Goal: Task Accomplishment & Management: Complete application form

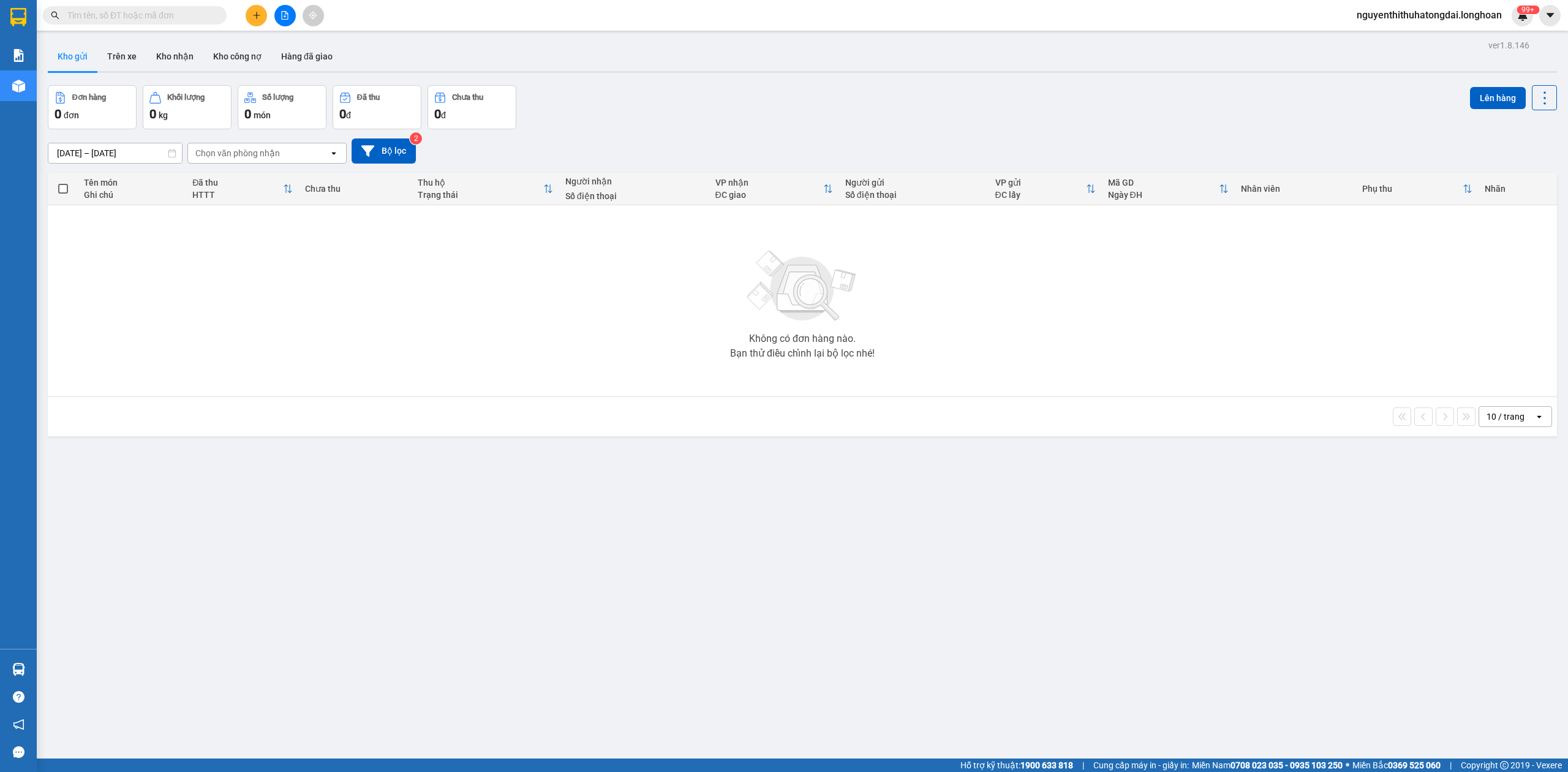
click at [158, 10] on input "text" at bounding box center [139, 16] width 145 height 14
click at [155, 20] on input "text" at bounding box center [139, 16] width 145 height 14
click at [120, 13] on input "text" at bounding box center [139, 16] width 145 height 14
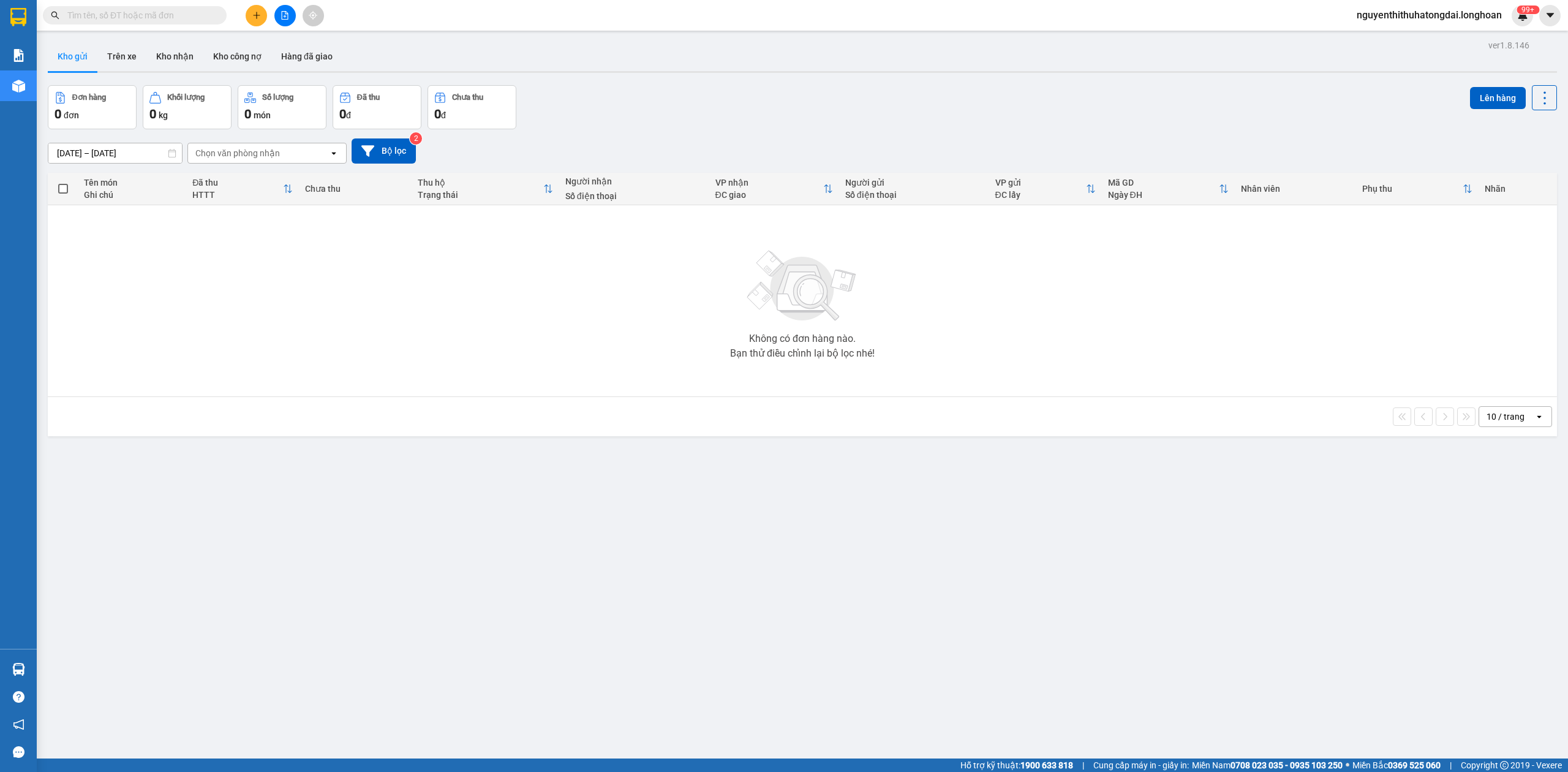
paste input "0388749798"
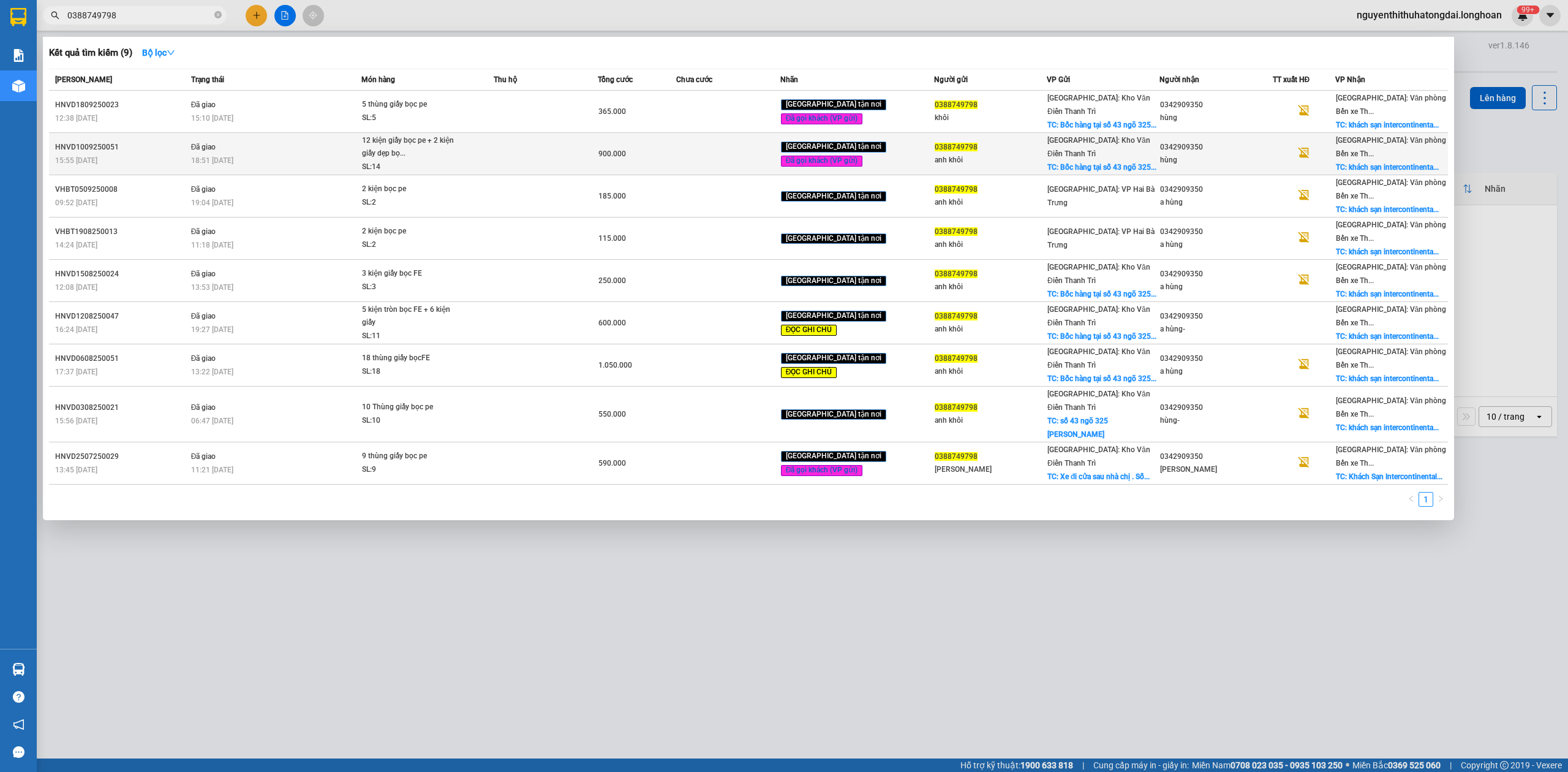
type input "0388749798"
click at [390, 155] on div "12 kiện giấy bọc pe + 2 kiện giấy dẹp bọ..." at bounding box center [407, 147] width 92 height 27
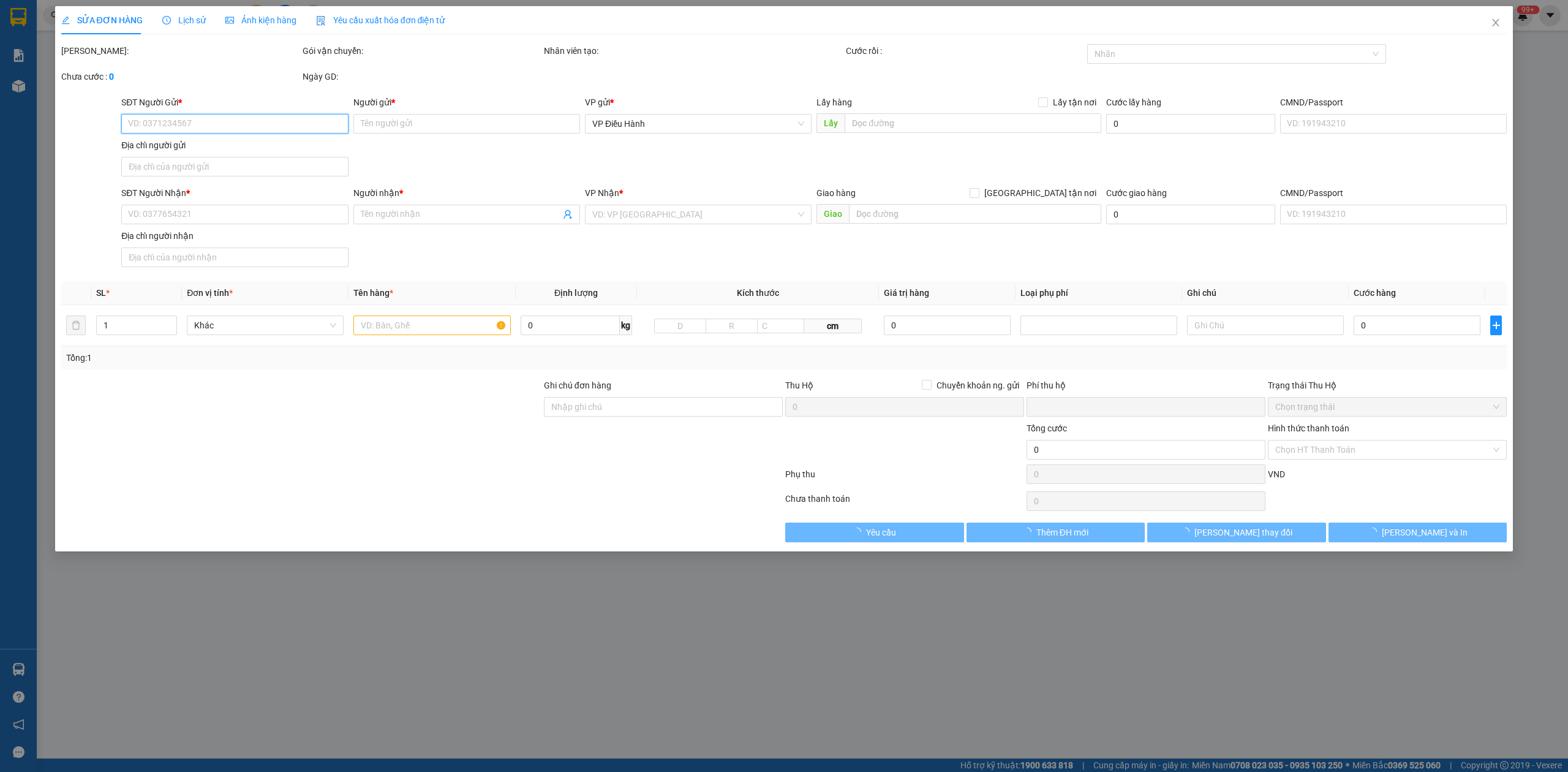
type input "0388749798"
type input "anh khôi"
checkbox input "true"
type input "Bốc hàng tại số 43 ngõ 325 [PERSON_NAME]"
type input "100.000"
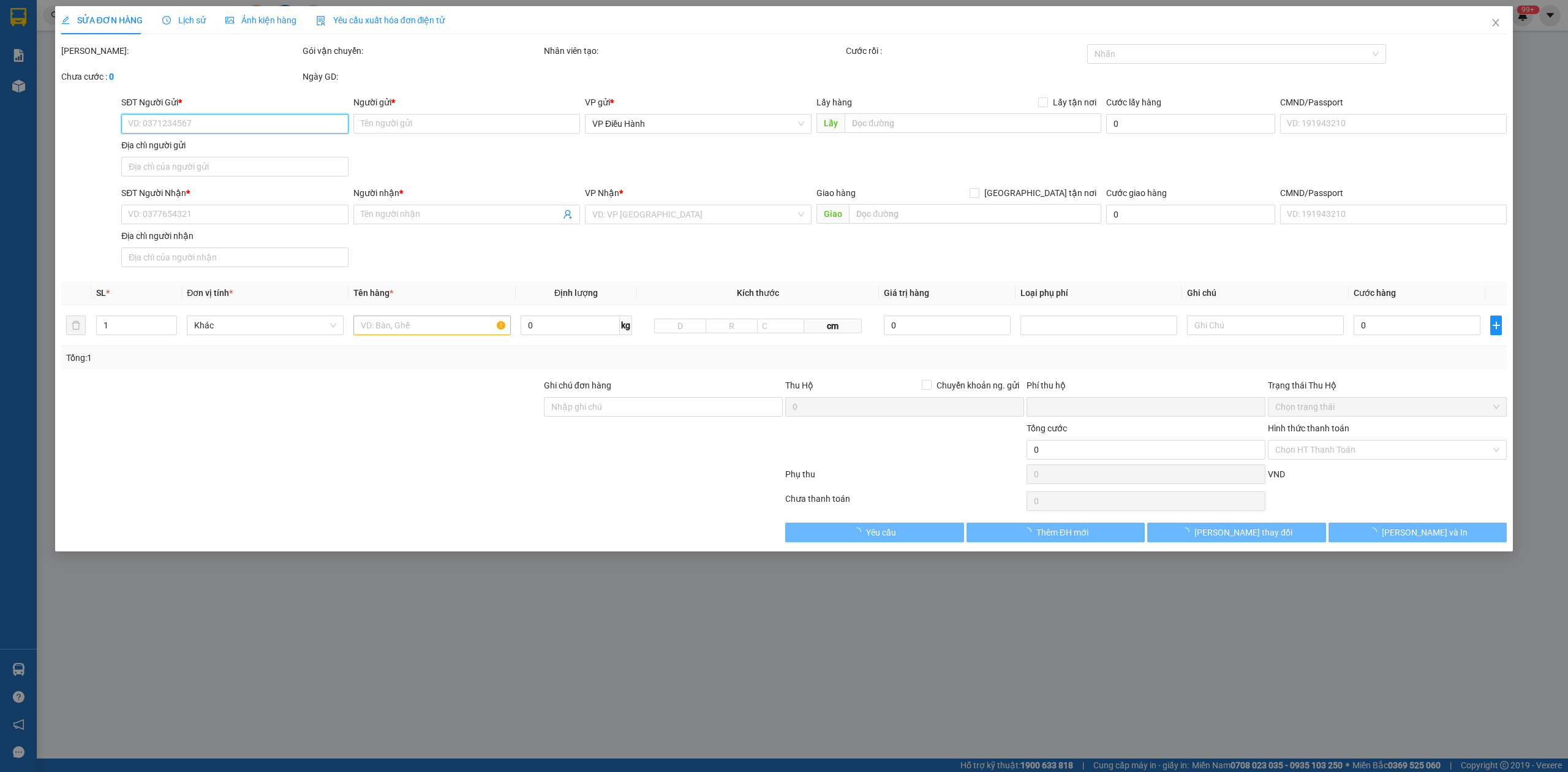
type input "0342909350"
type input "hùng"
checkbox input "true"
type input "khách sạn [GEOGRAPHIC_DATA], [GEOGRAPHIC_DATA], [GEOGRAPHIC_DATA], [GEOGRAPHIC_…"
type input "0"
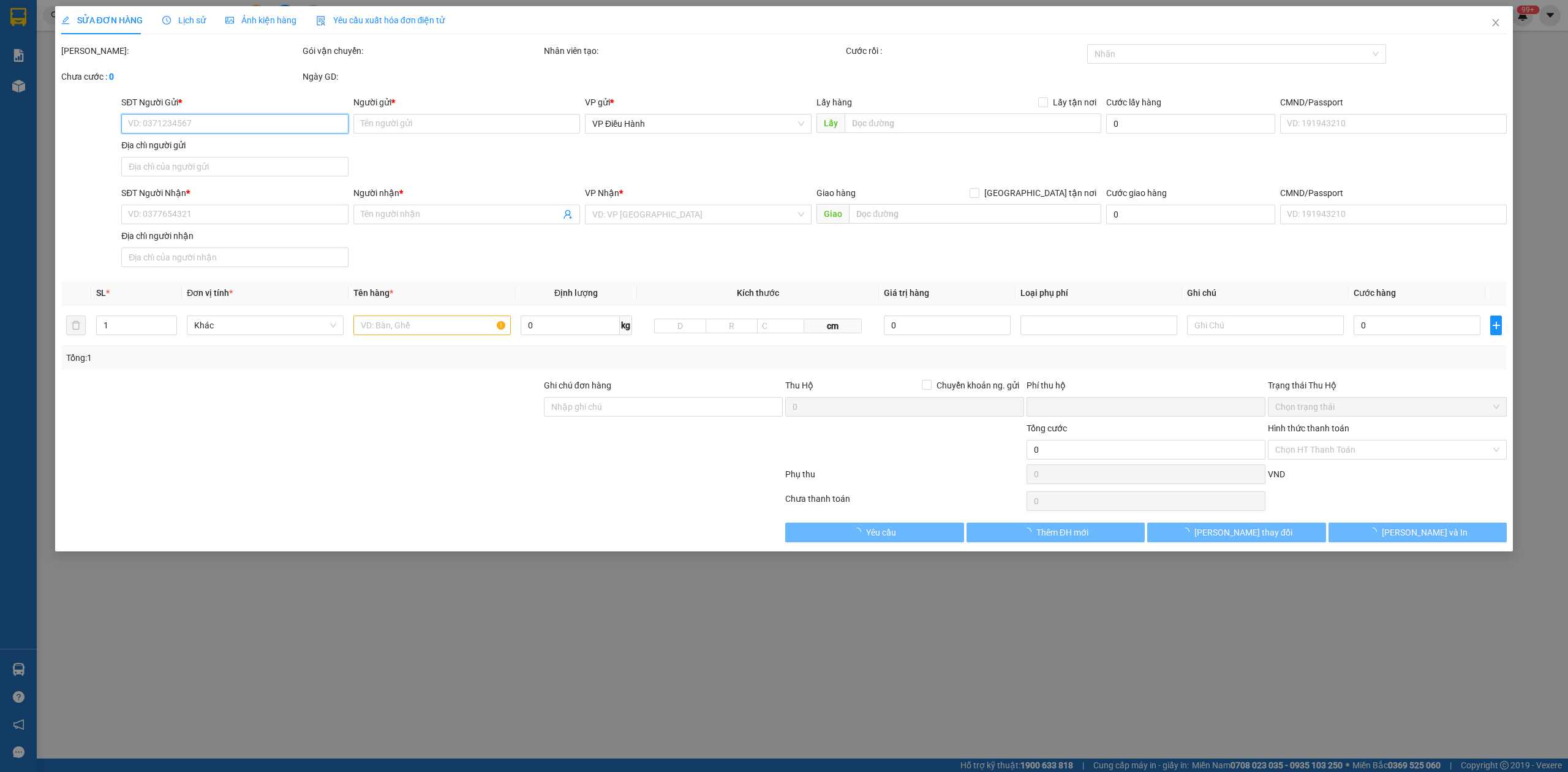
type input "900.000"
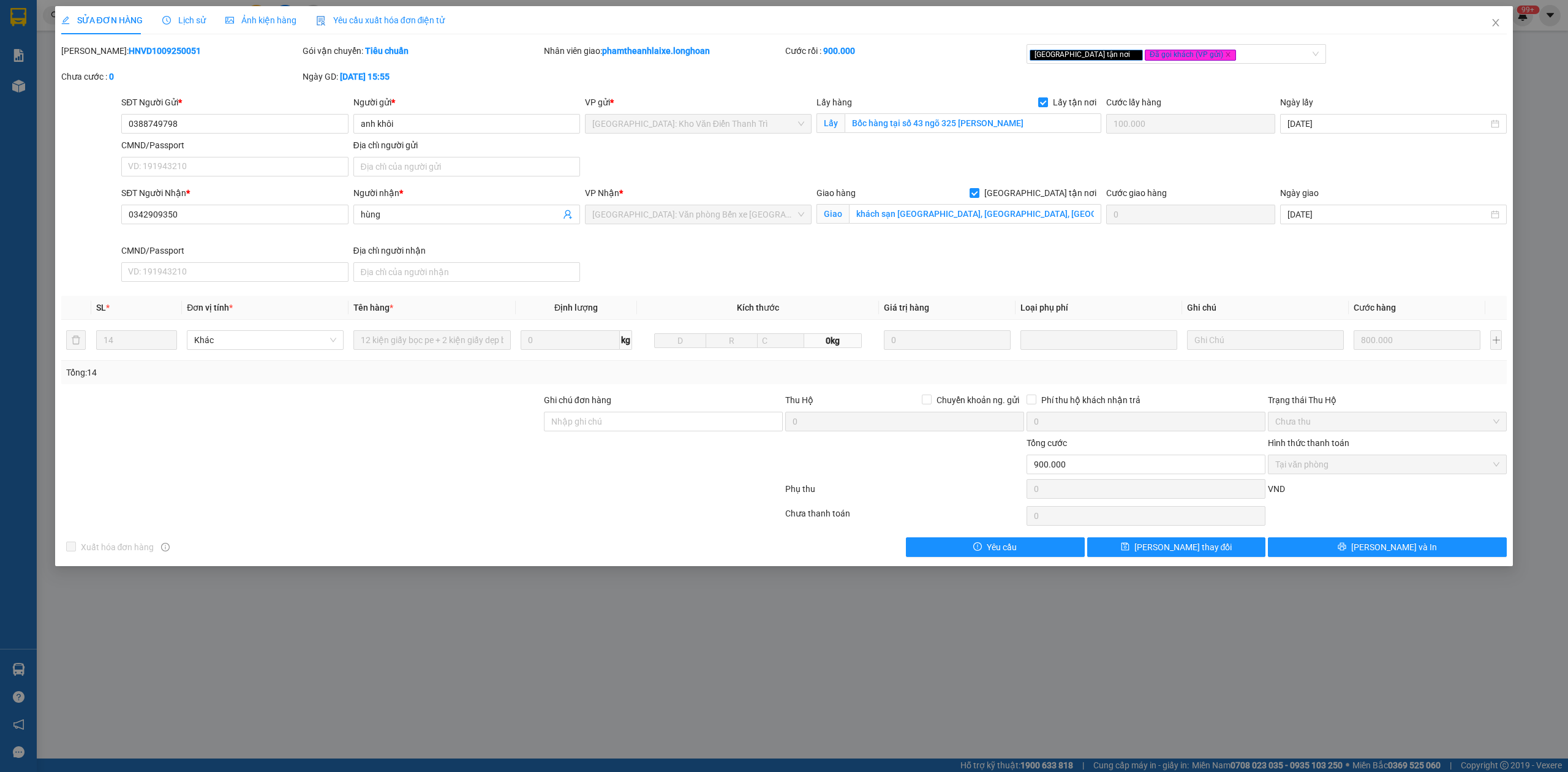
click at [183, 18] on span "Lịch sử" at bounding box center [184, 21] width 43 height 10
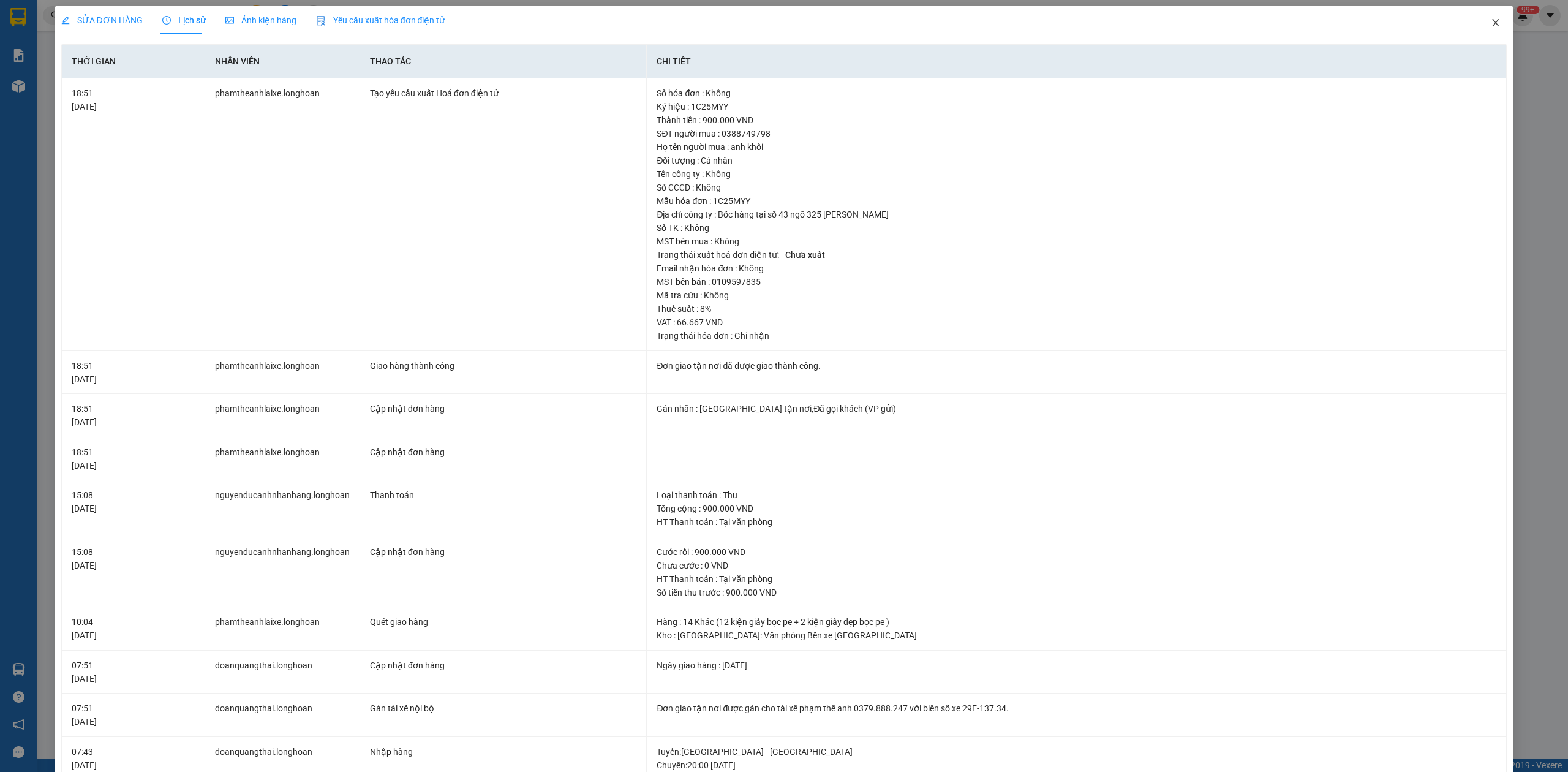
click at [1491, 25] on icon "close" at bounding box center [1496, 23] width 10 height 10
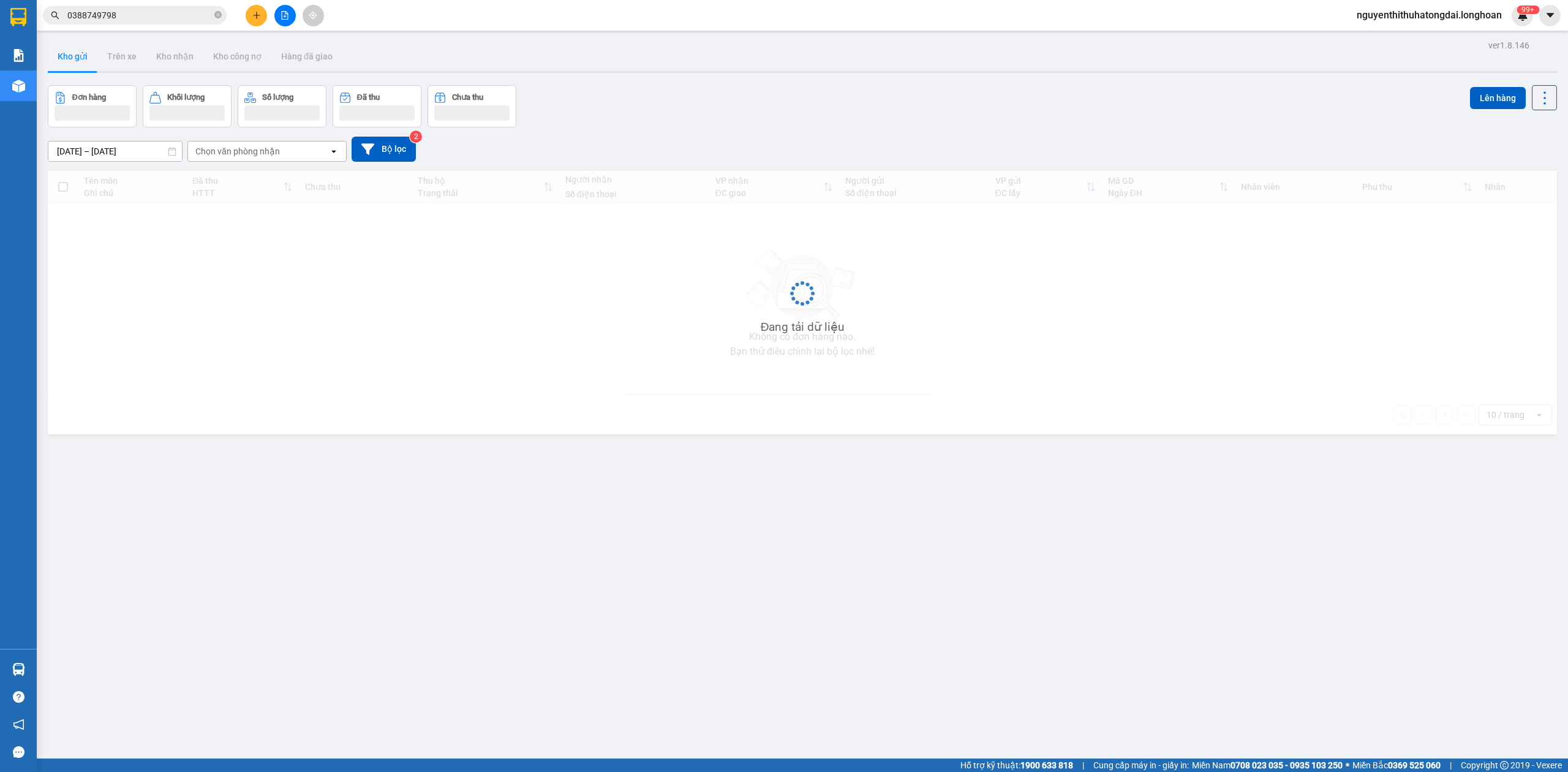
click at [162, 16] on input "0388749798" at bounding box center [139, 16] width 145 height 14
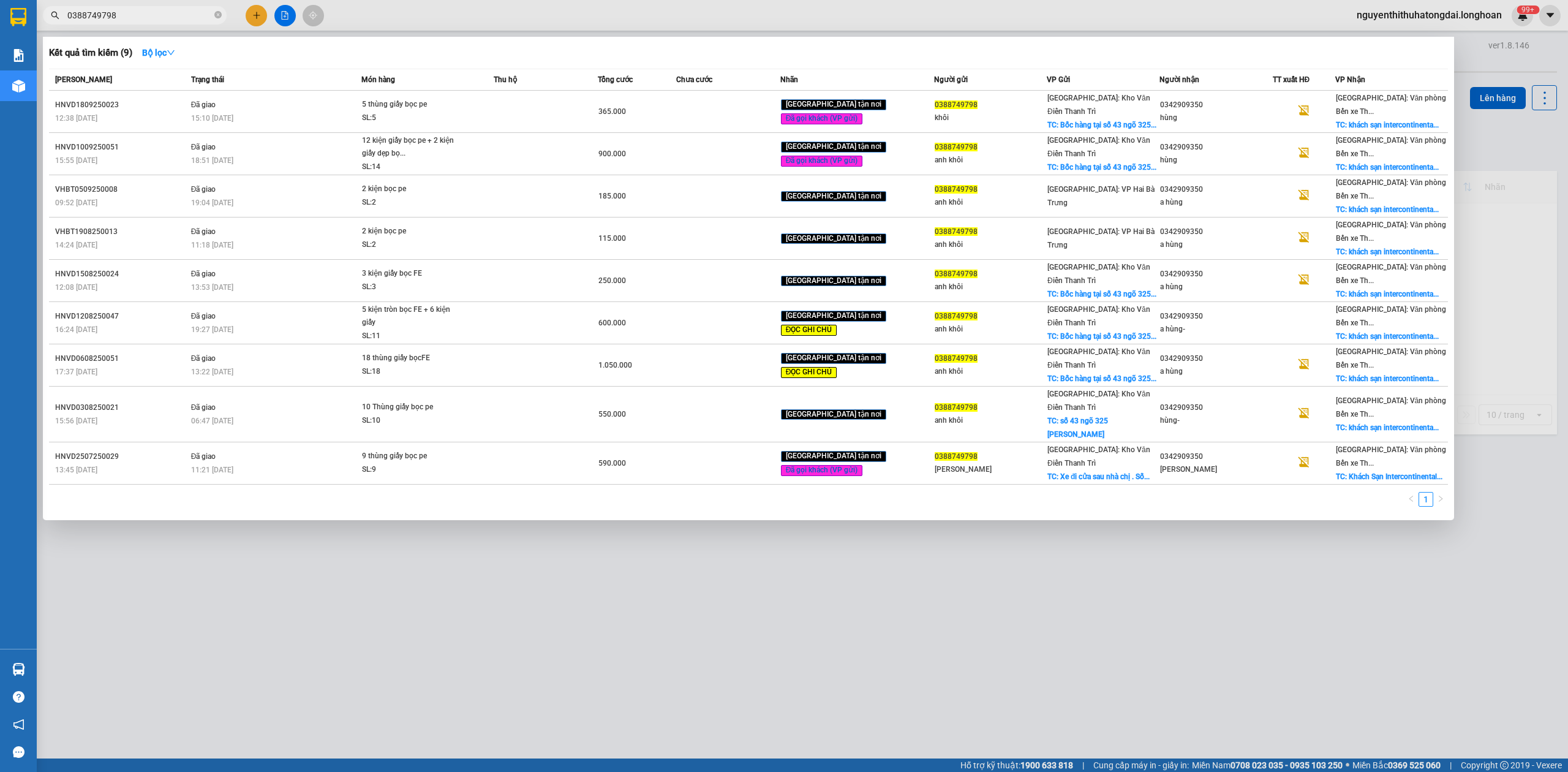
click at [162, 16] on input "0388749798" at bounding box center [139, 16] width 145 height 14
paste input "969609926"
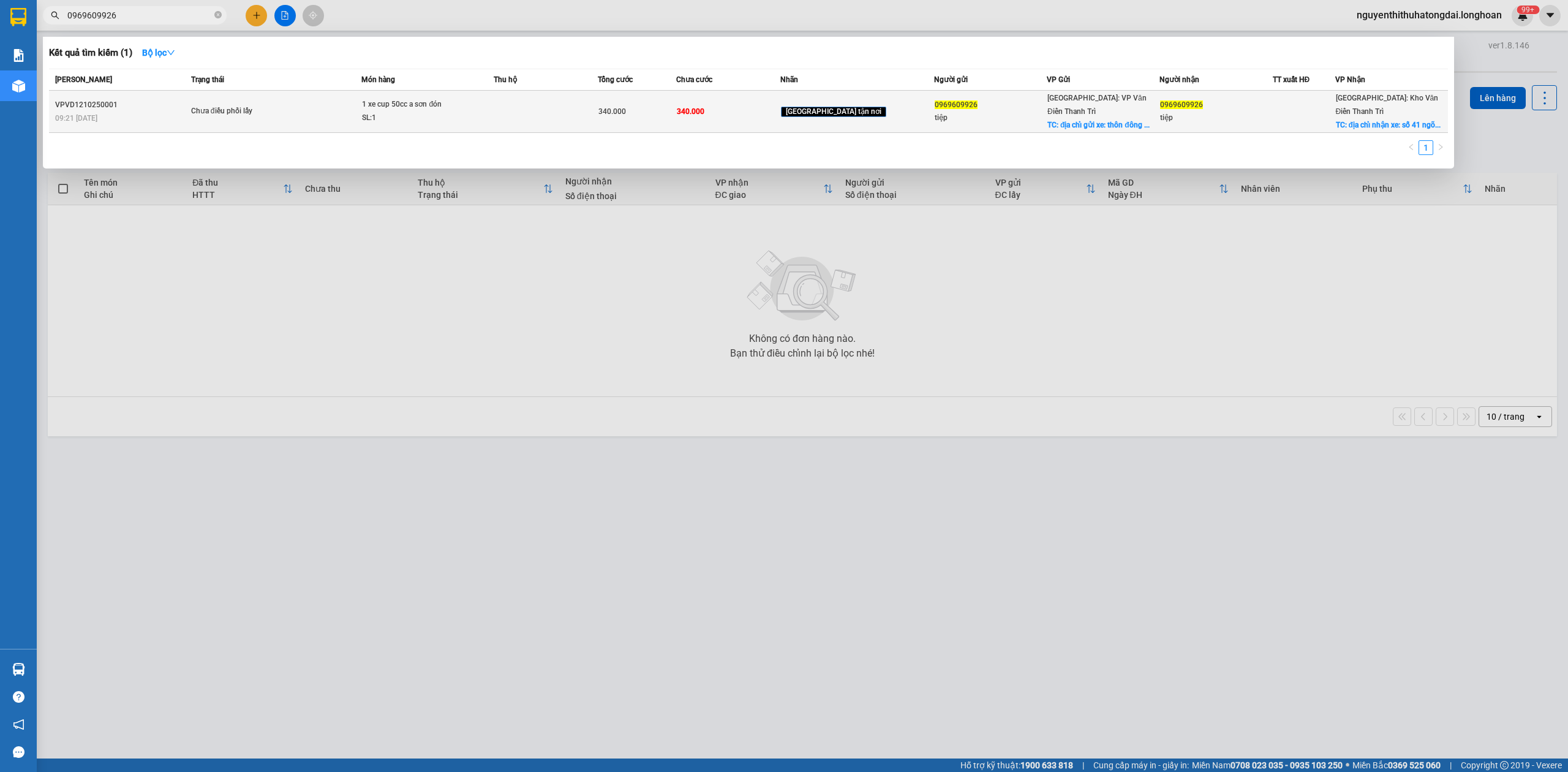
type input "0969609926"
click at [433, 111] on div "SL: 1" at bounding box center [407, 118] width 92 height 14
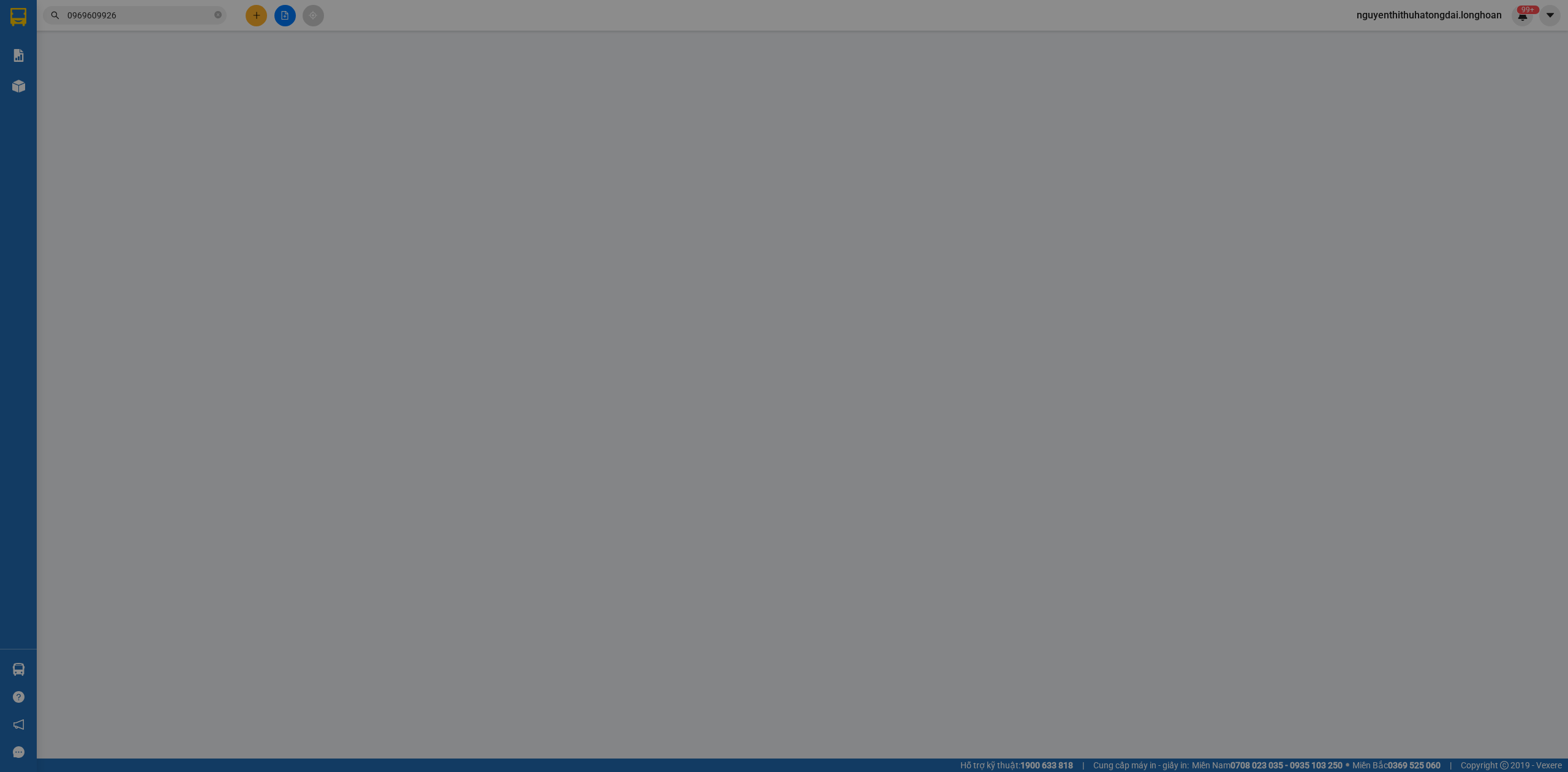
type input "0969609926"
type input "tiệp"
checkbox input "true"
type input "địa chỉ gửi xe: thôn [GEOGRAPHIC_DATA] - xã [GEOGRAPHIC_DATA] - huyện [GEOGRAPH…"
type input "0969609926"
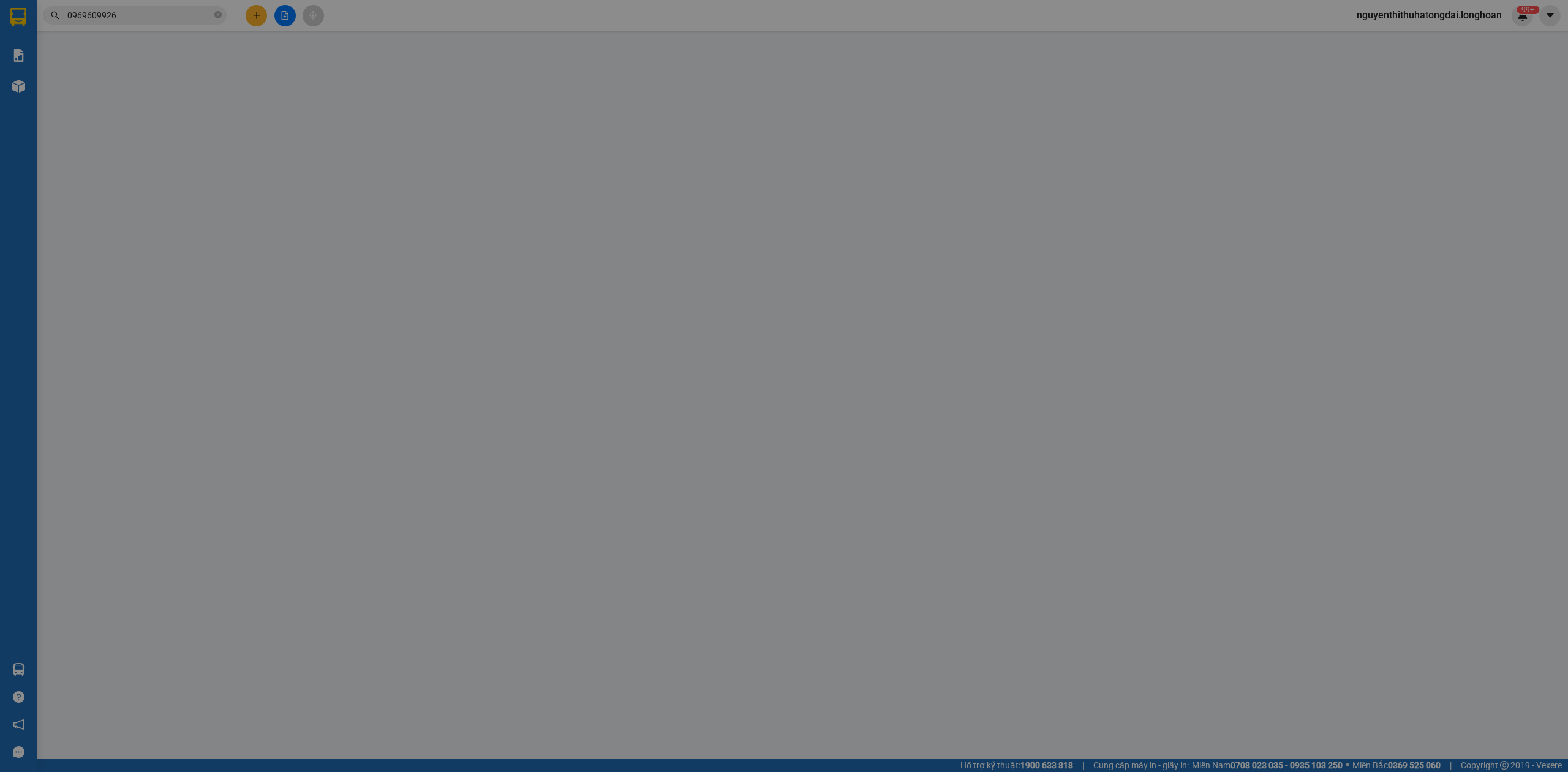
type input "tiệp"
checkbox input "true"
type input "địa chỉ nhận xe: số 41 ngõ 61 vạn phúc - [GEOGRAPHIC_DATA] - [GEOGRAPHIC_DATA]"
type input "0"
type input "340.000"
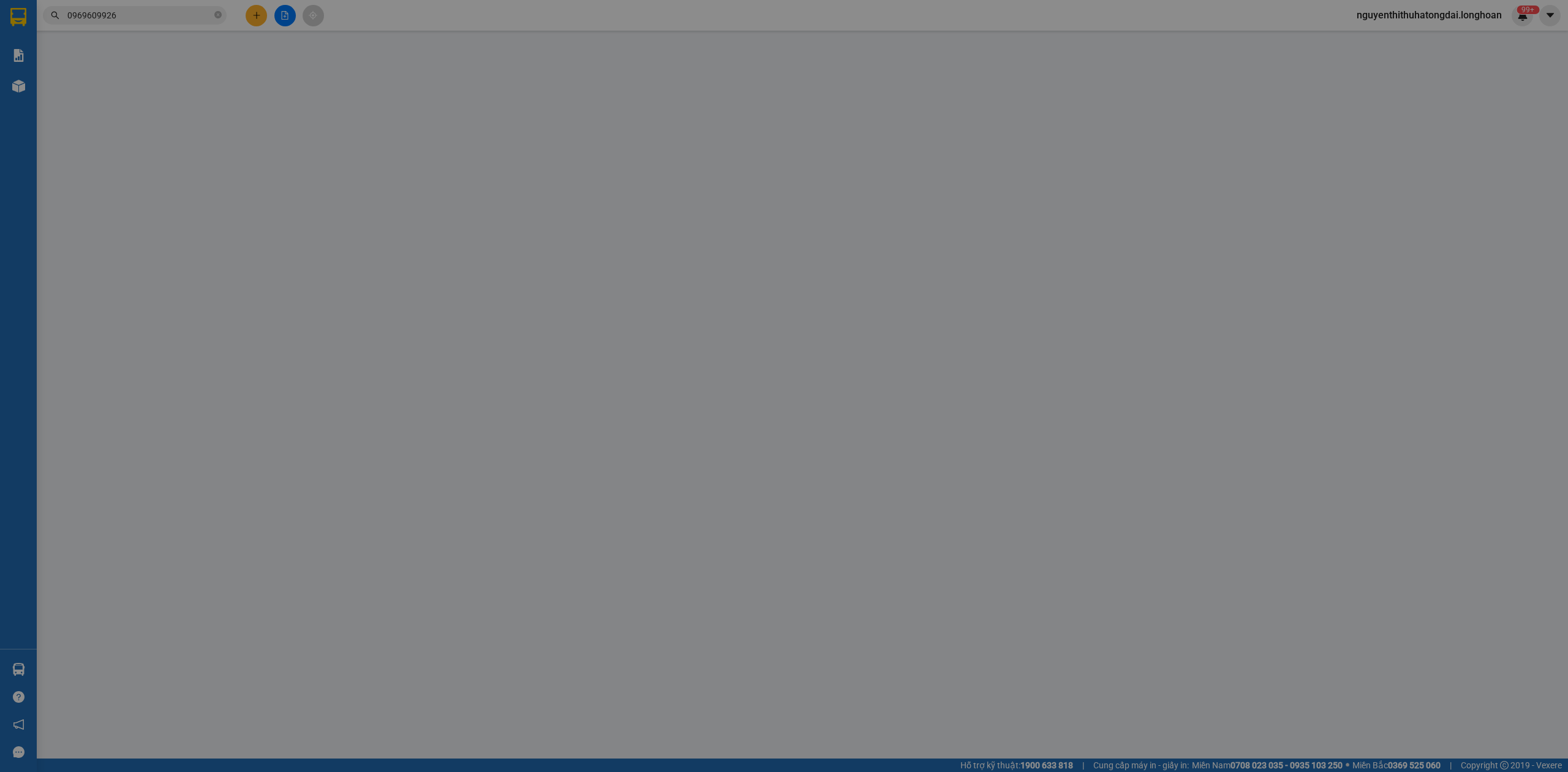
type input "340.000"
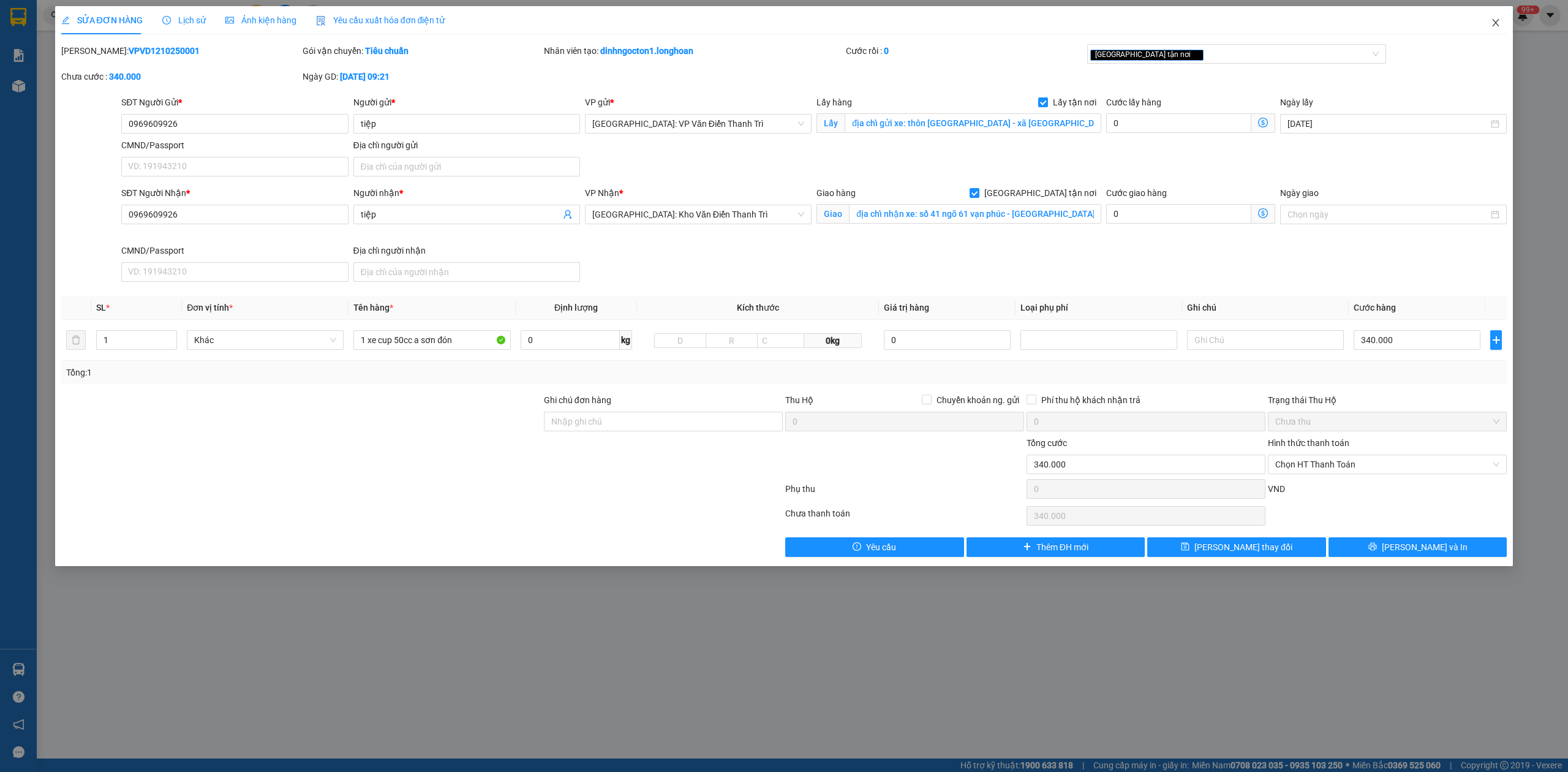
click at [1509, 18] on span "Close" at bounding box center [1496, 23] width 35 height 35
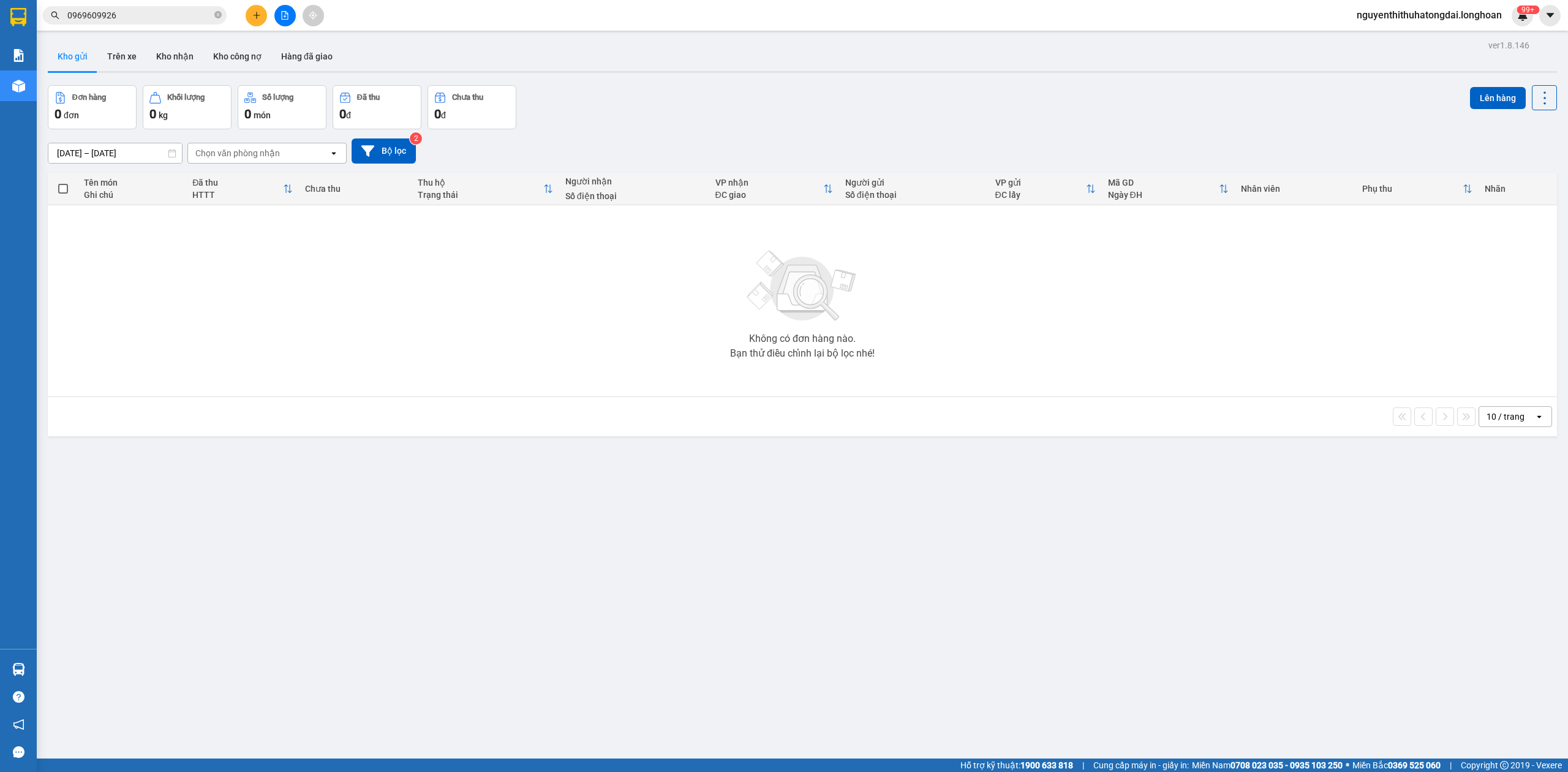
click at [138, 14] on input "0969609926" at bounding box center [139, 16] width 145 height 14
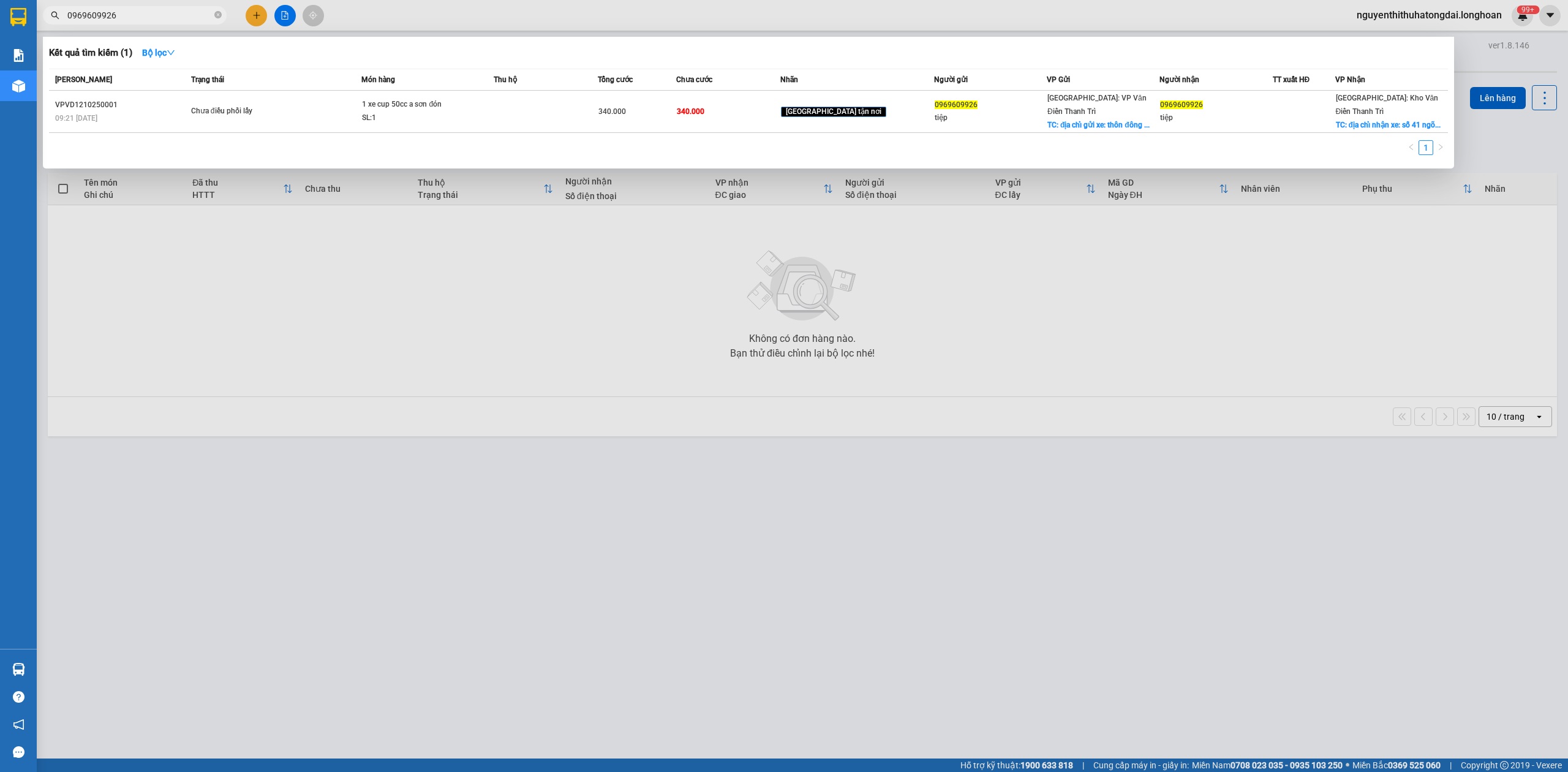
click at [138, 14] on input "0969609926" at bounding box center [139, 16] width 145 height 14
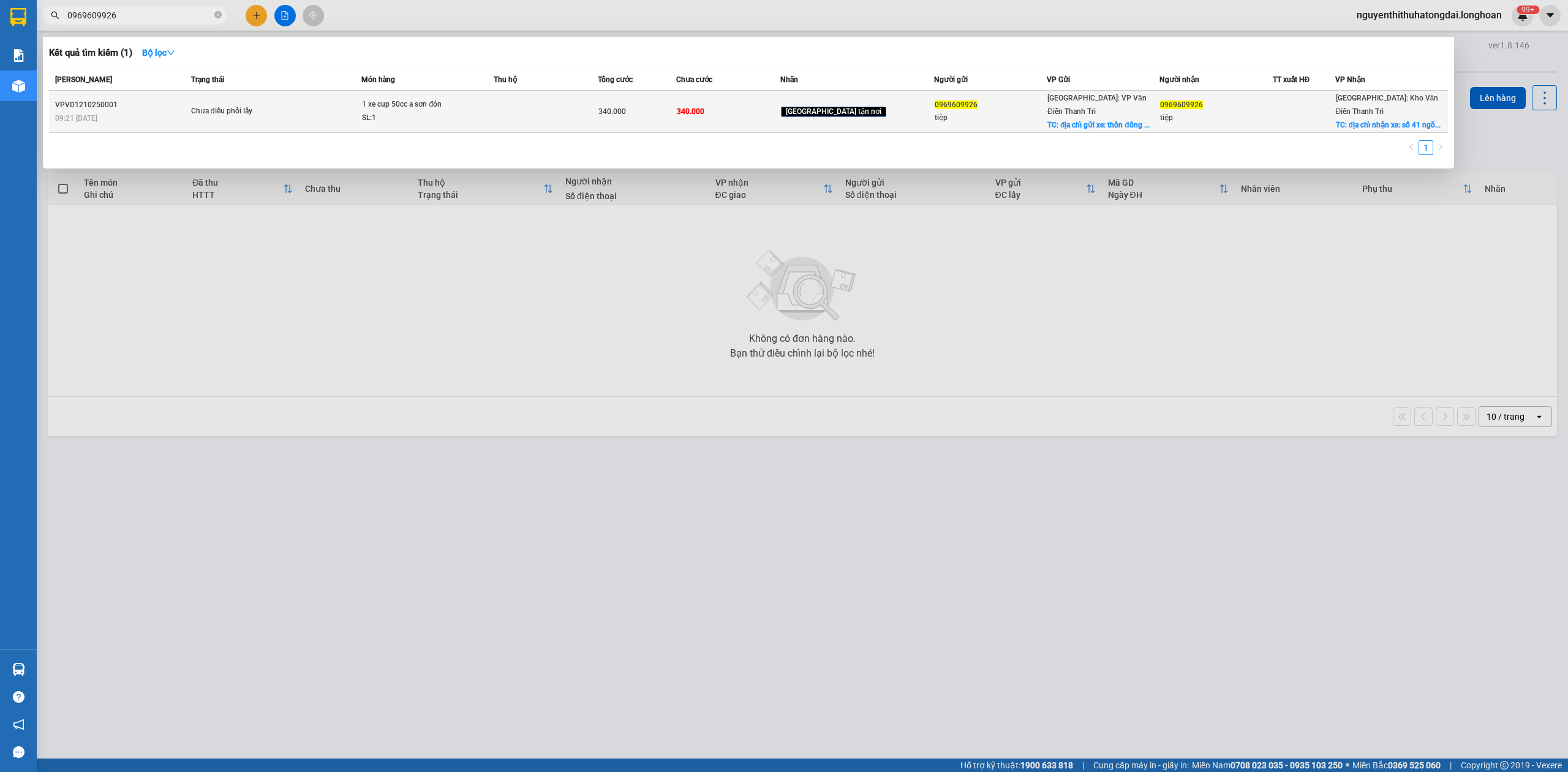
click at [492, 112] on span "1 xe cup 50cc a sơn đón SL: 1" at bounding box center [427, 110] width 130 height 27
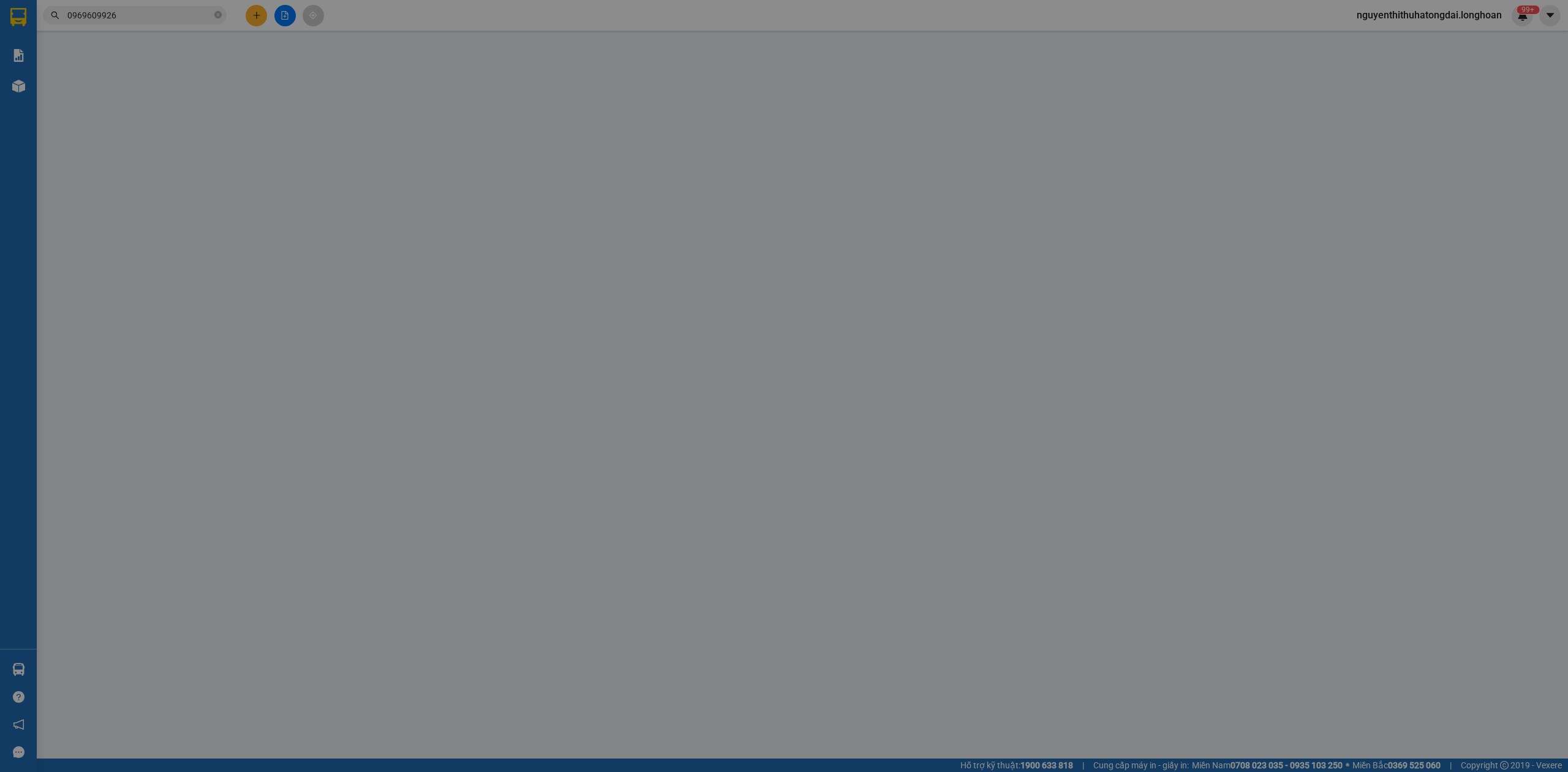
type input "0969609926"
type input "tiệp"
checkbox input "true"
type input "địa chỉ gửi xe: thôn [GEOGRAPHIC_DATA] - xã [GEOGRAPHIC_DATA] - huyện [GEOGRAPH…"
type input "0969609926"
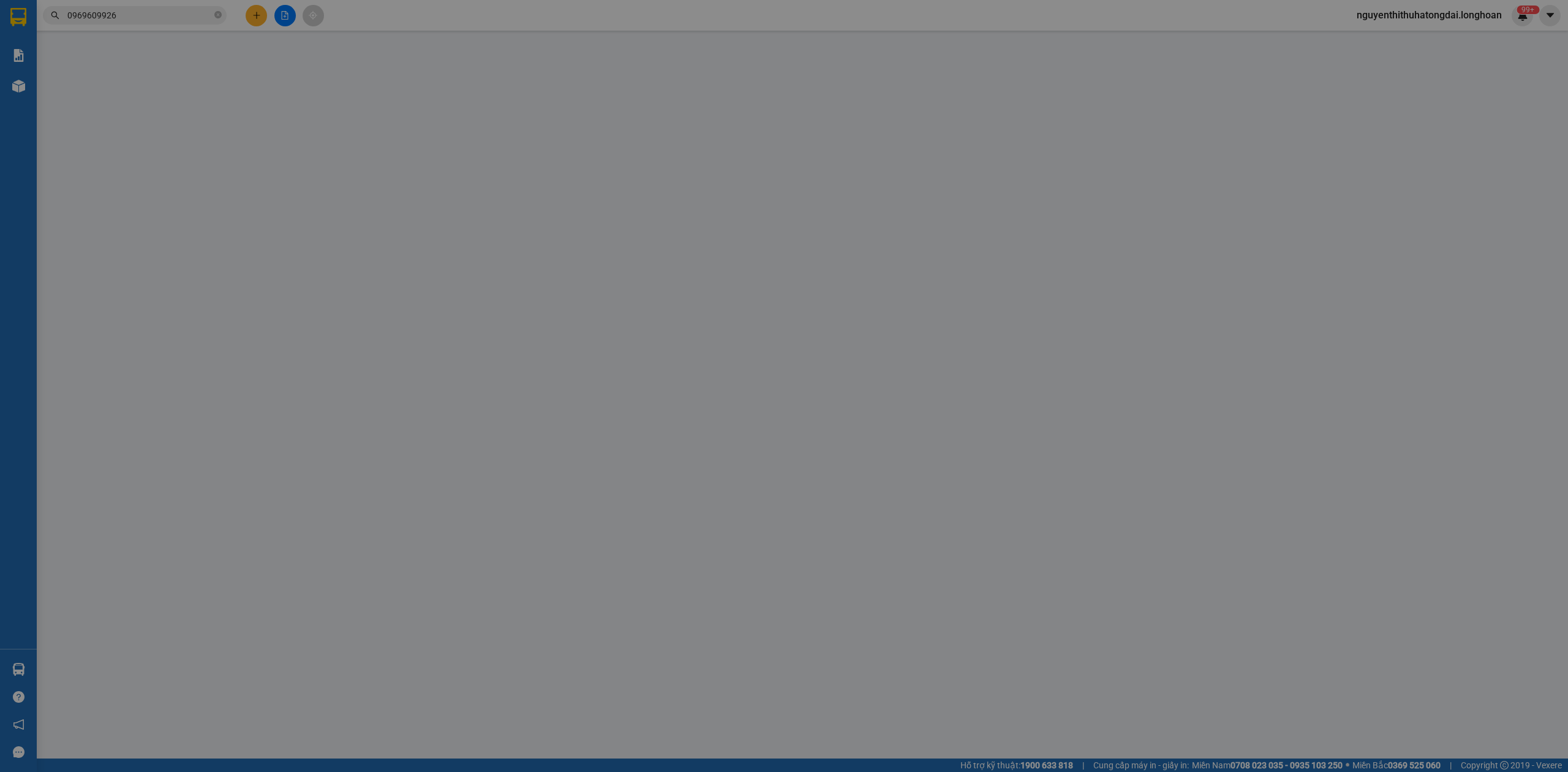
type input "tiệp"
checkbox input "true"
type input "địa chỉ nhận xe: số 41 ngõ 61 vạn phúc - [GEOGRAPHIC_DATA] - [GEOGRAPHIC_DATA]"
type input "0"
type input "340.000"
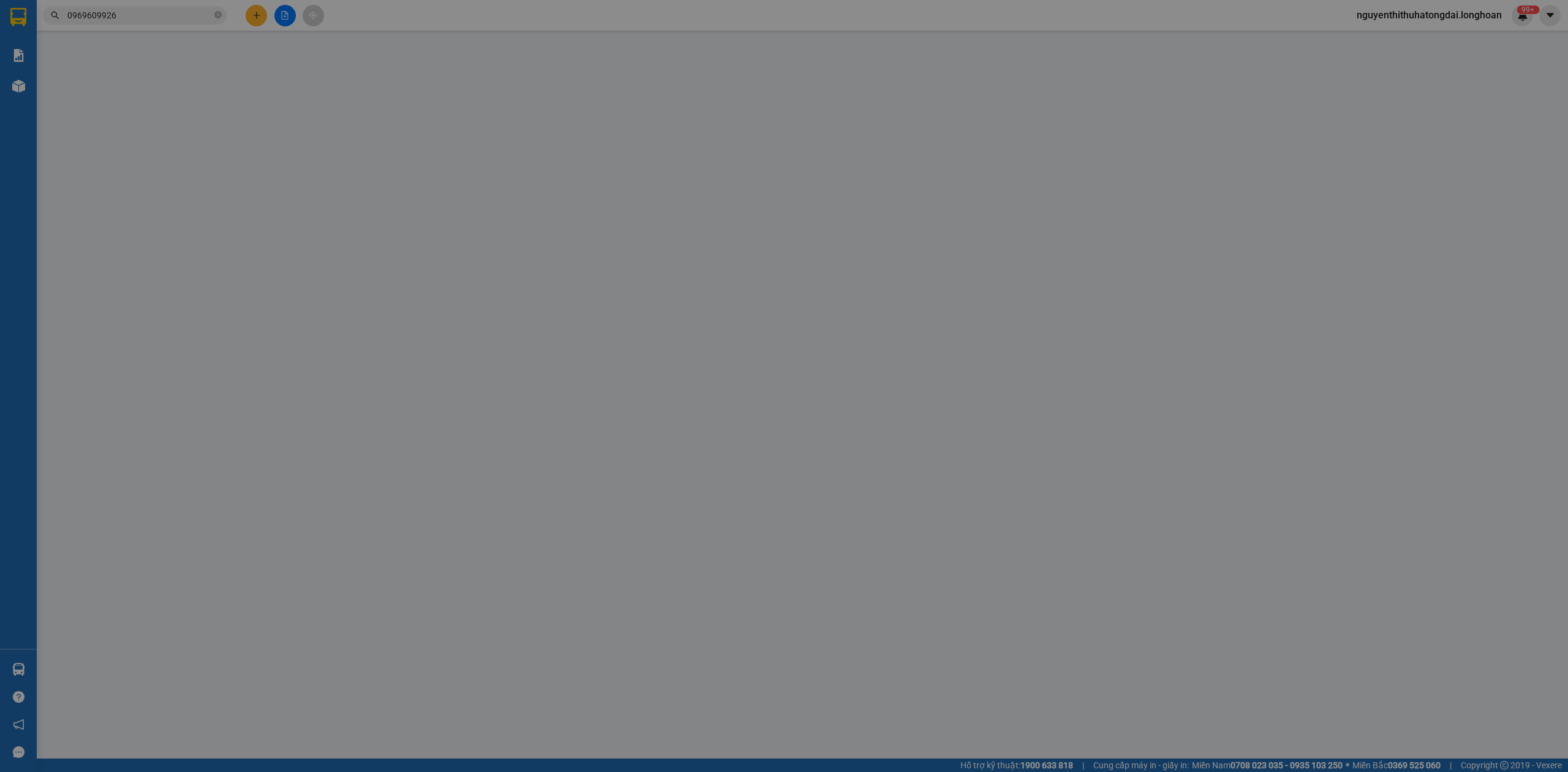
type input "340.000"
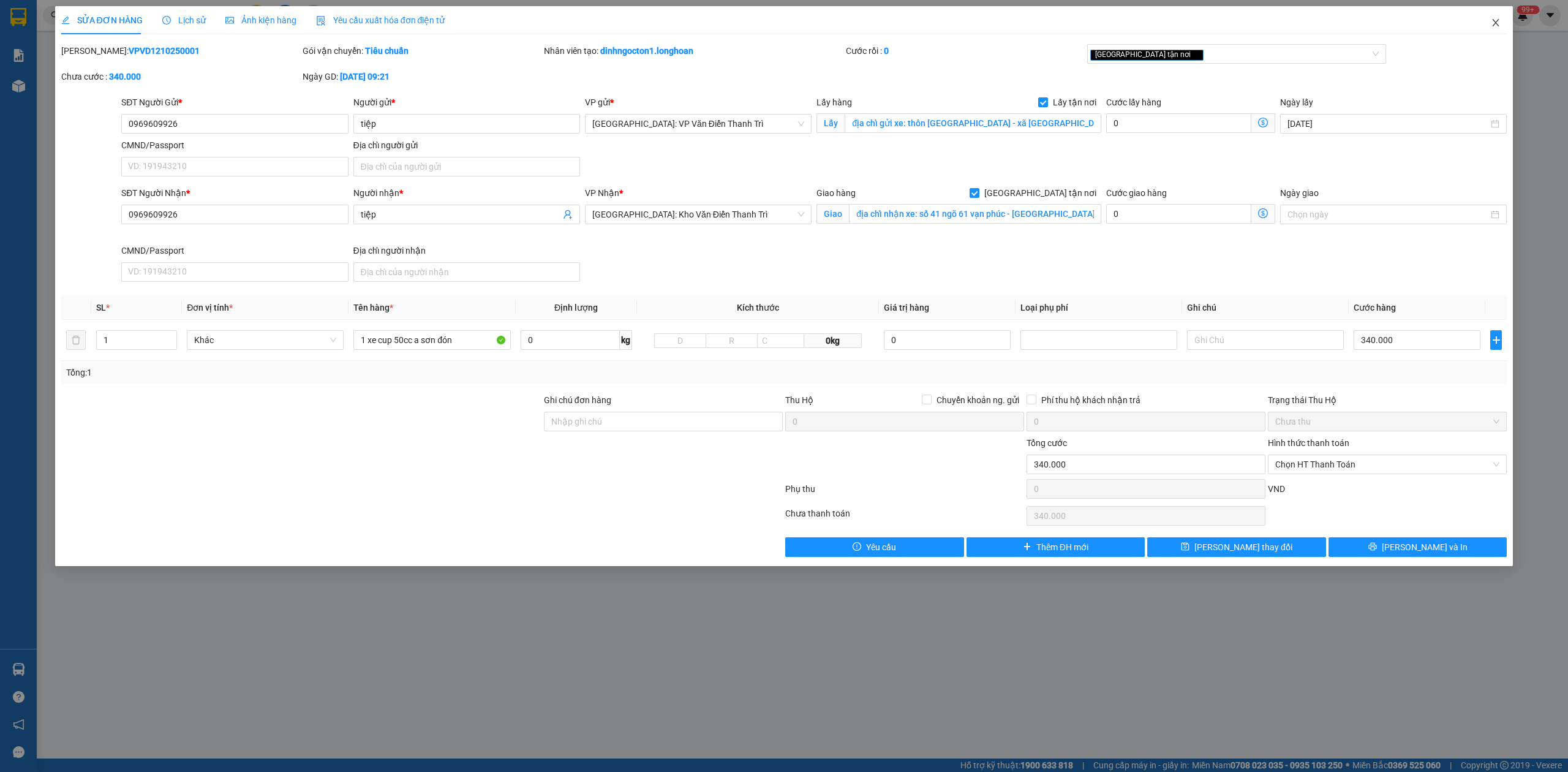
click at [1509, 30] on span "Close" at bounding box center [1496, 23] width 35 height 35
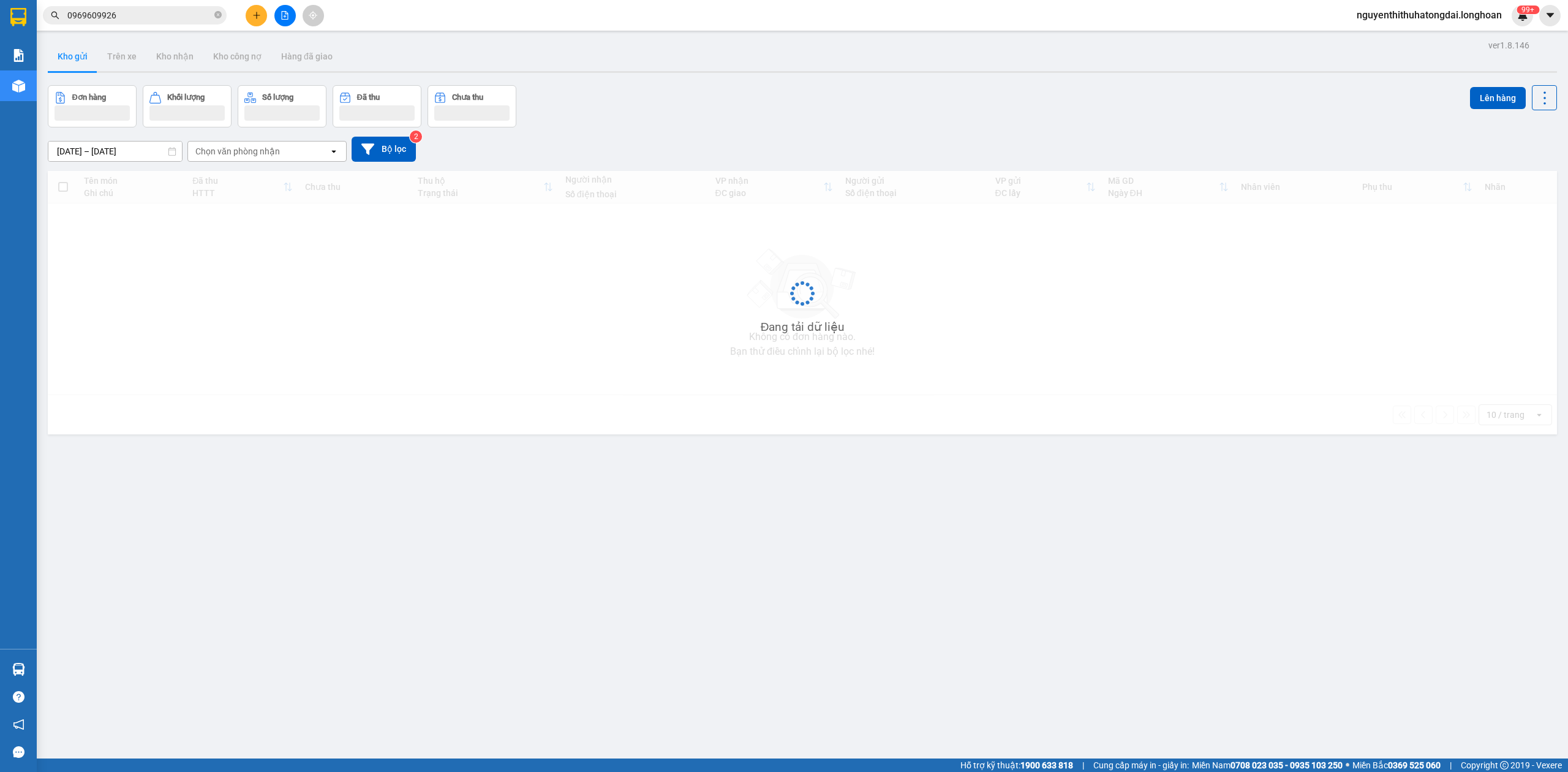
click at [122, 19] on input "0969609926" at bounding box center [139, 16] width 145 height 14
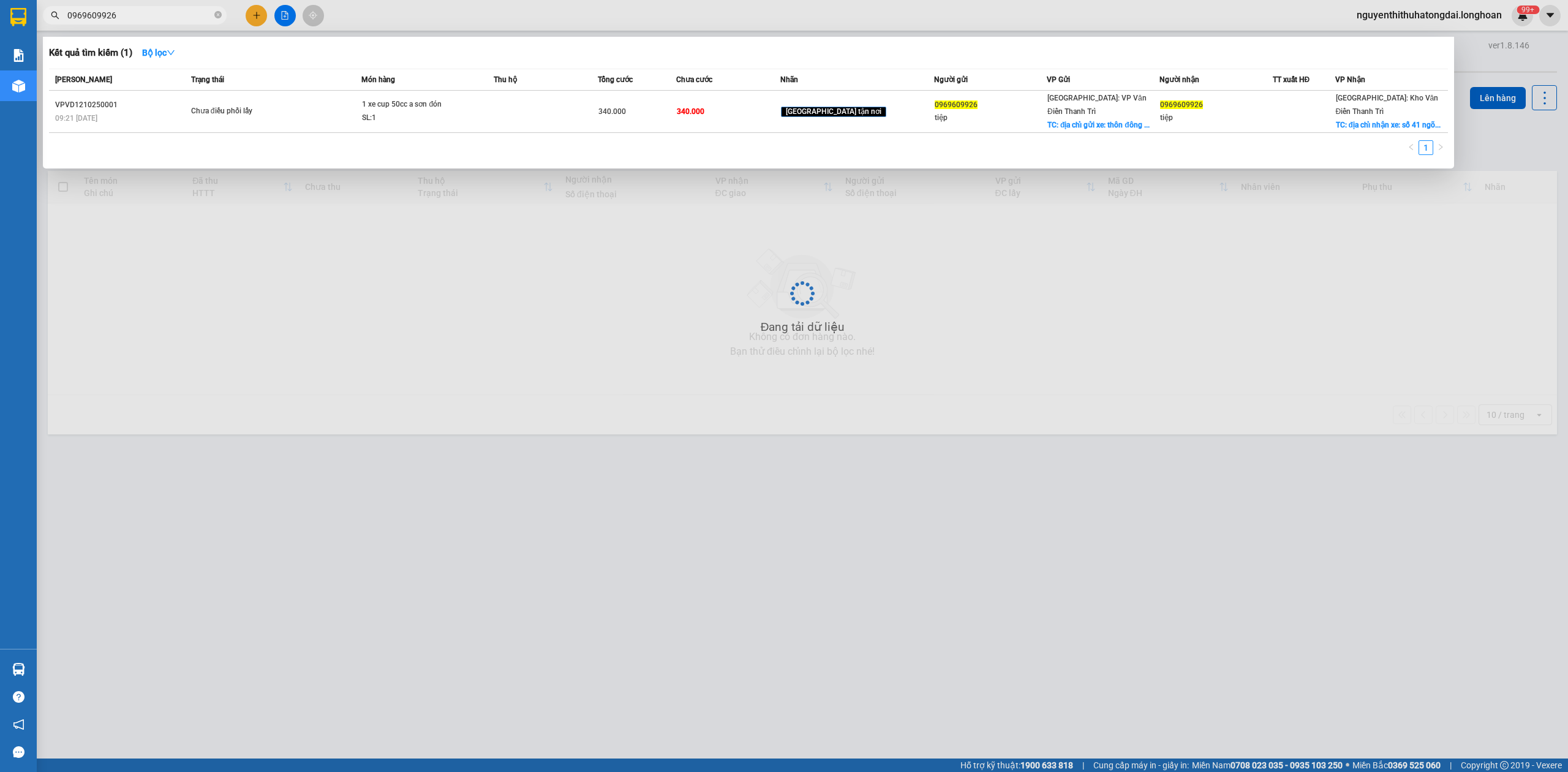
click at [122, 19] on input "0969609926" at bounding box center [139, 16] width 145 height 14
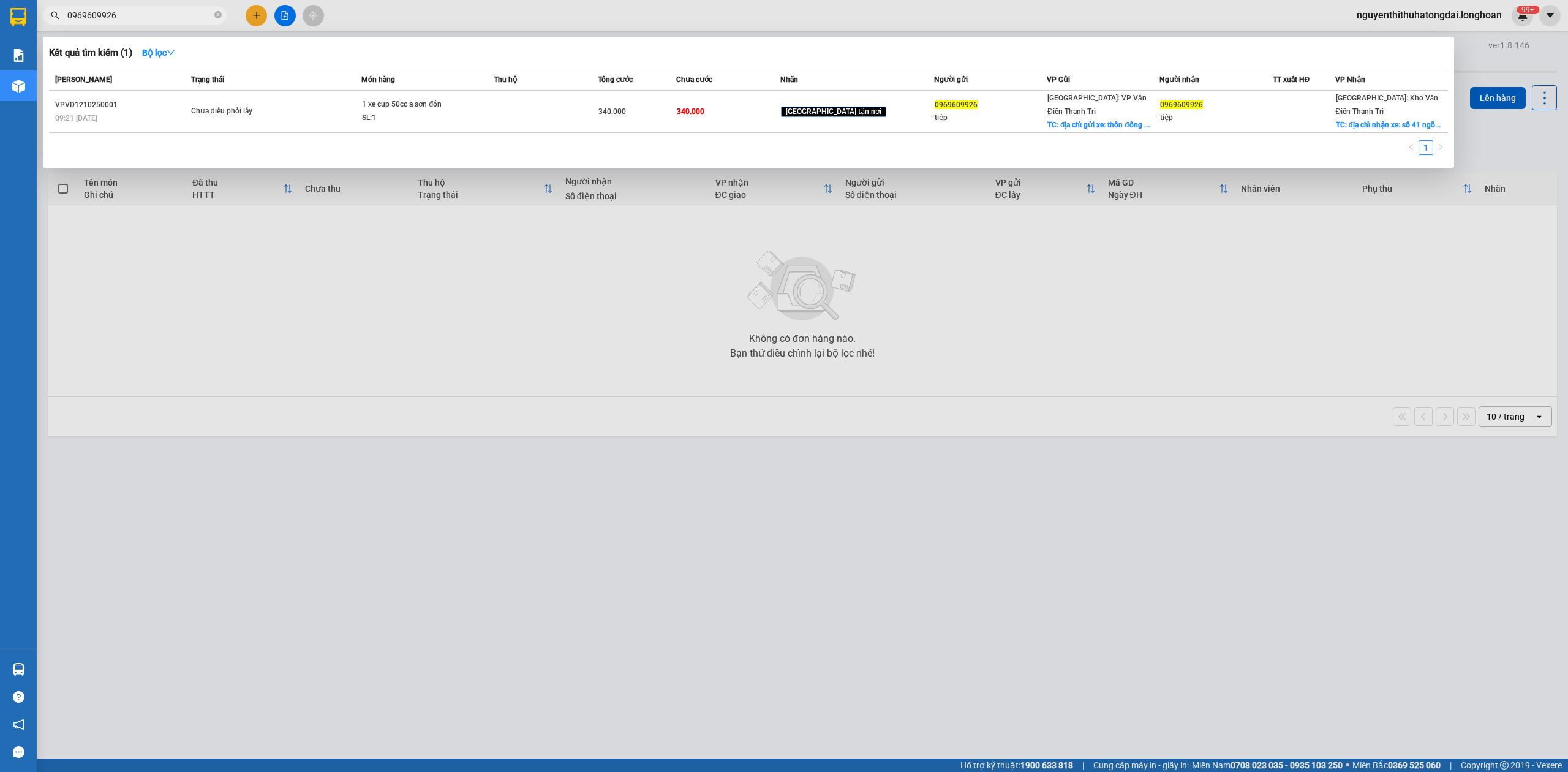
click at [140, 21] on input "0969609926" at bounding box center [139, 16] width 145 height 14
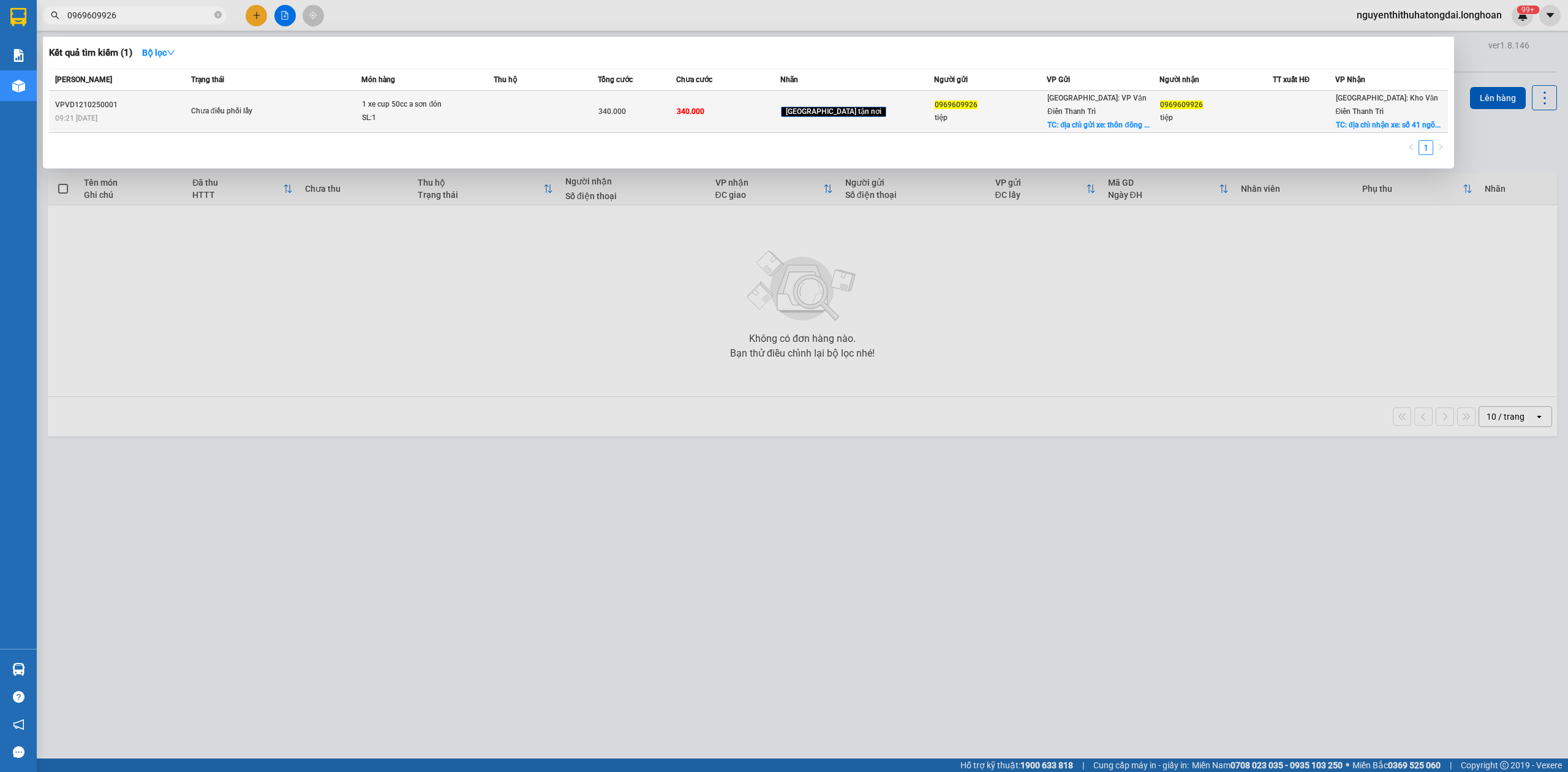
click at [430, 98] on div "1 xe cup 50cc a sơn đón" at bounding box center [407, 105] width 92 height 14
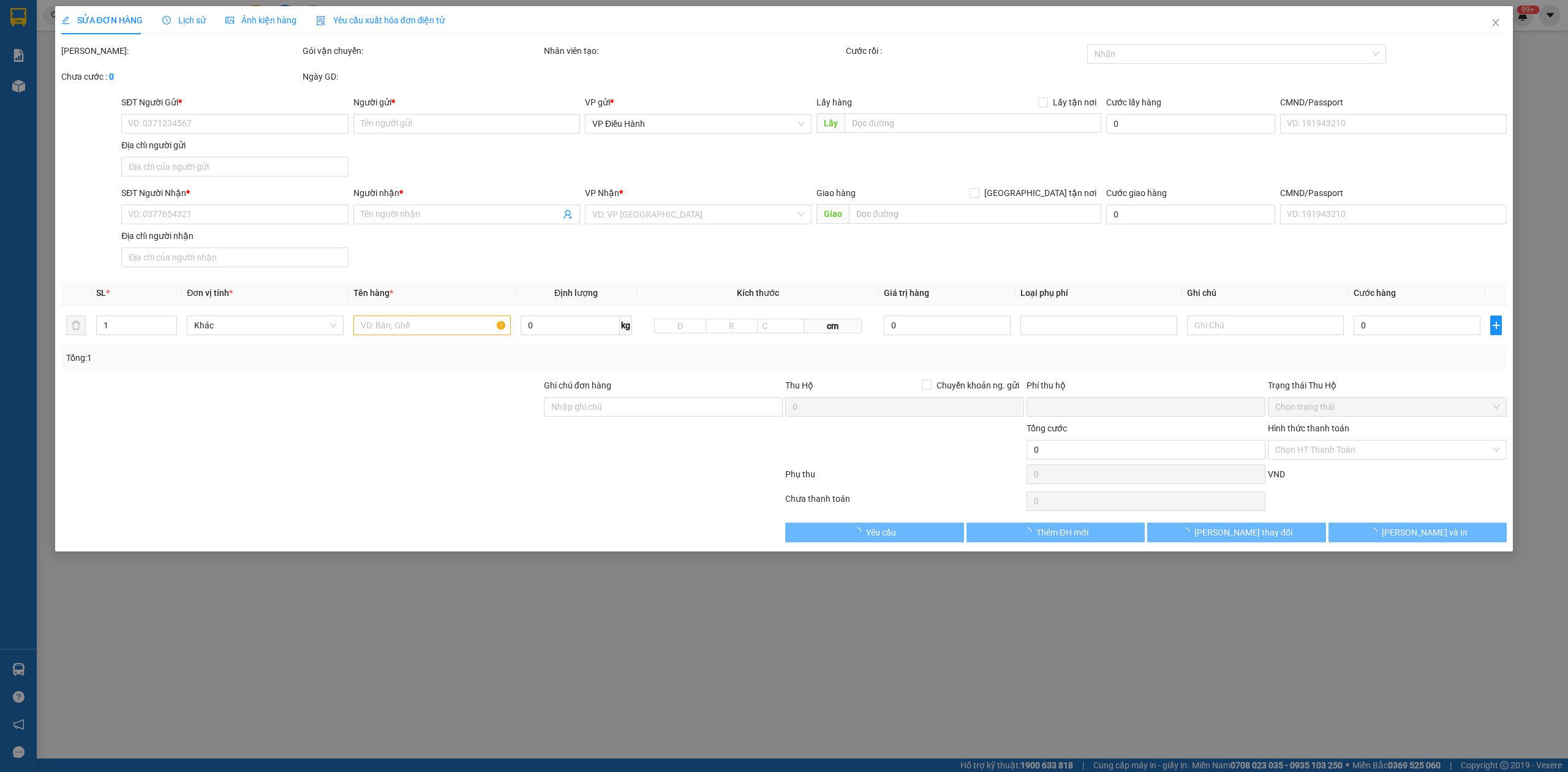
type input "0969609926"
type input "tiệp"
checkbox input "true"
type input "địa chỉ gửi xe: thôn [GEOGRAPHIC_DATA] - xã [GEOGRAPHIC_DATA] - huyện [GEOGRAPH…"
type input "0969609926"
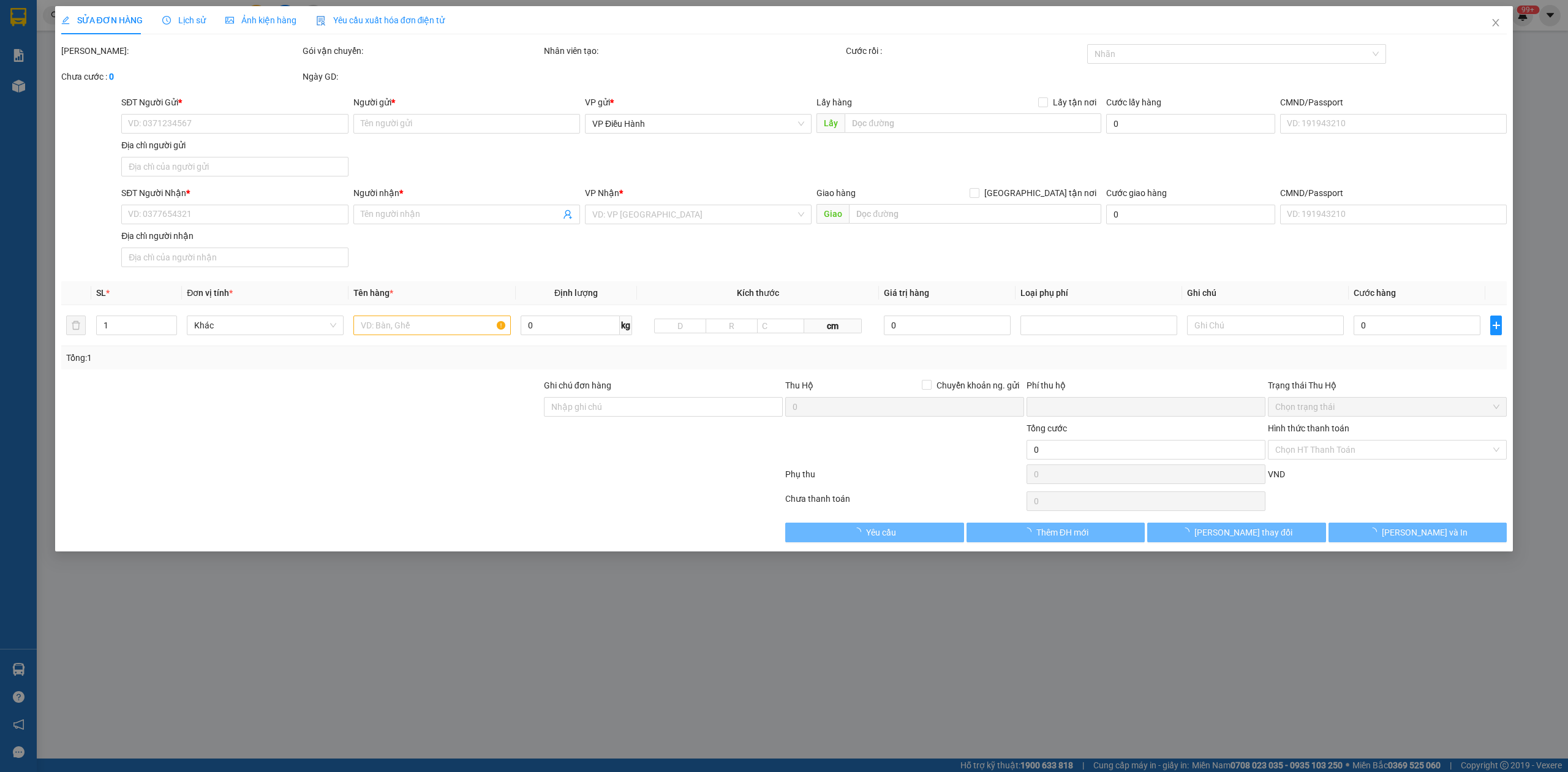
type input "tiệp"
checkbox input "true"
type input "địa chỉ nhận xe: số 41 ngõ 61 vạn phúc - [GEOGRAPHIC_DATA] - [GEOGRAPHIC_DATA]"
type input "0"
type input "340.000"
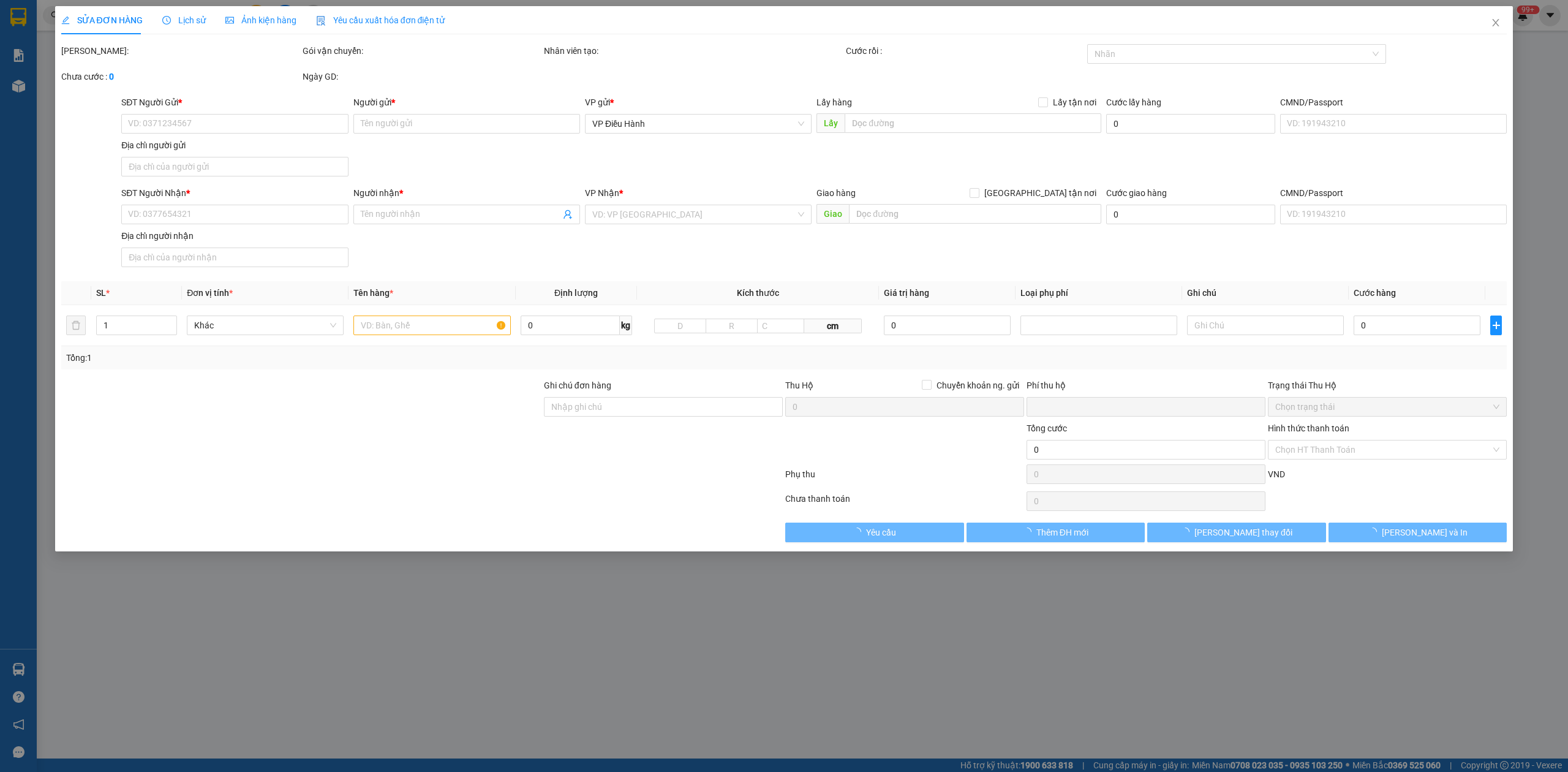
type input "340.000"
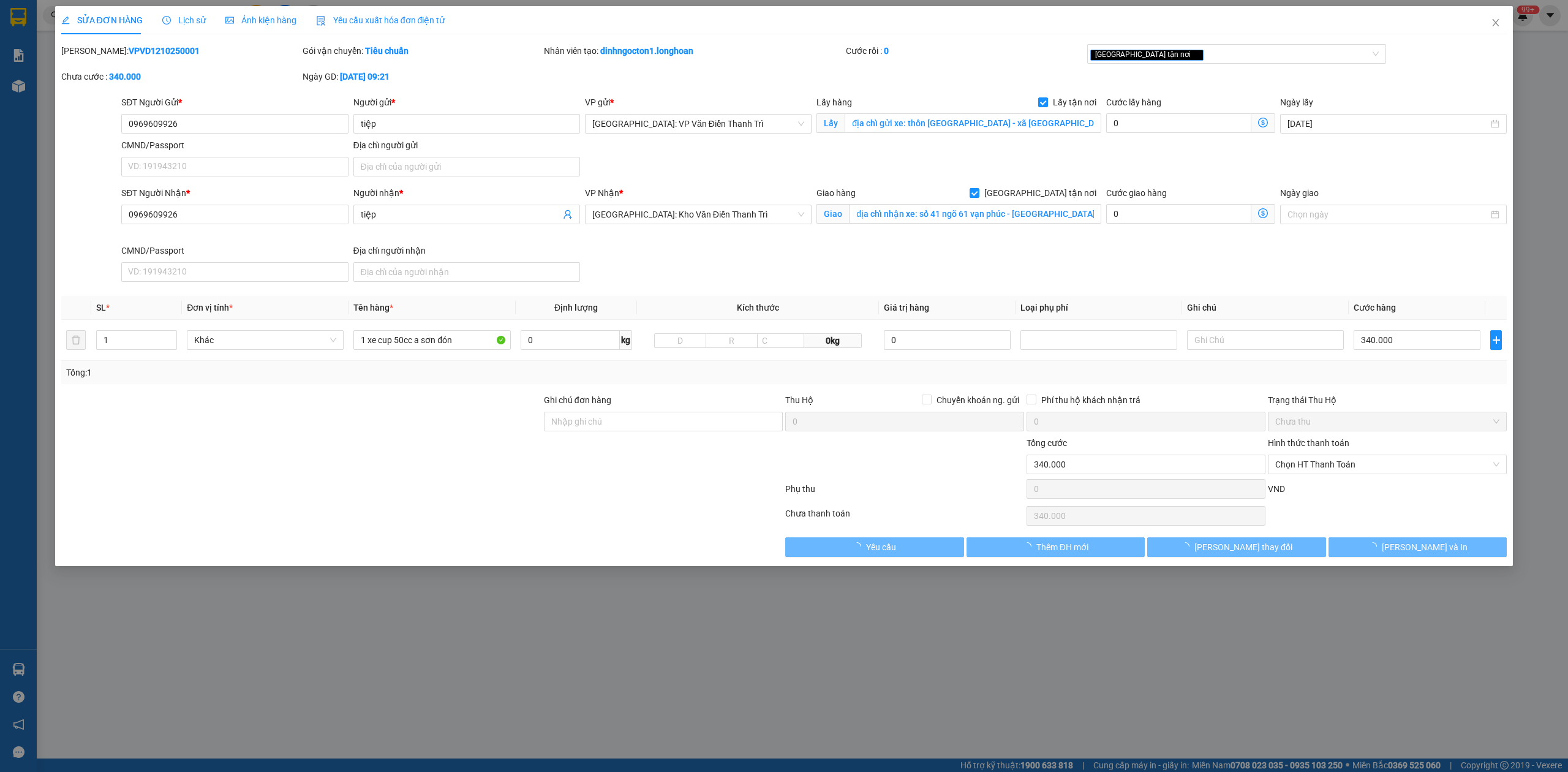
click at [174, 8] on div "Lịch sử" at bounding box center [184, 20] width 43 height 29
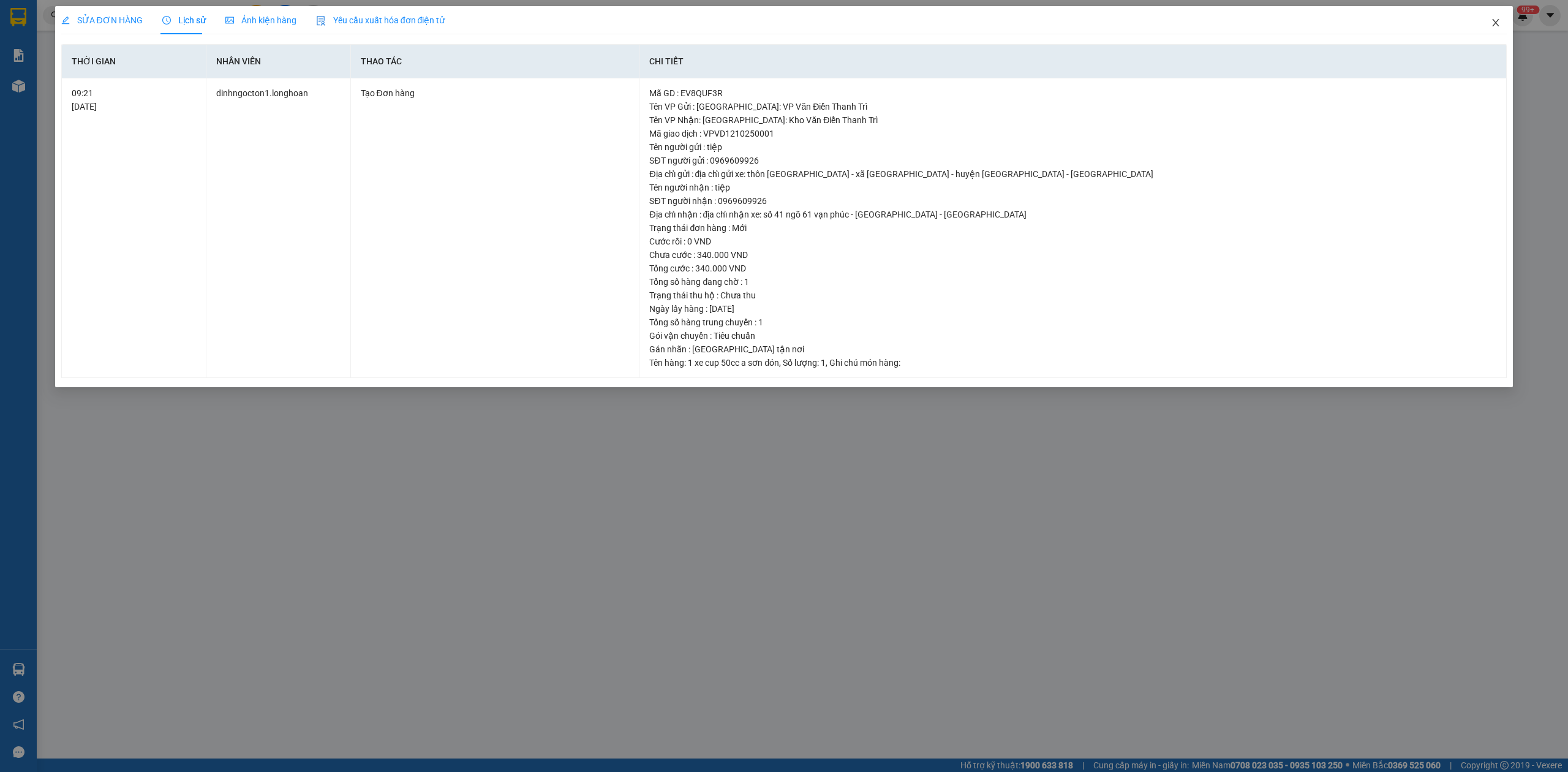
click at [1510, 23] on span "Close" at bounding box center [1496, 23] width 35 height 35
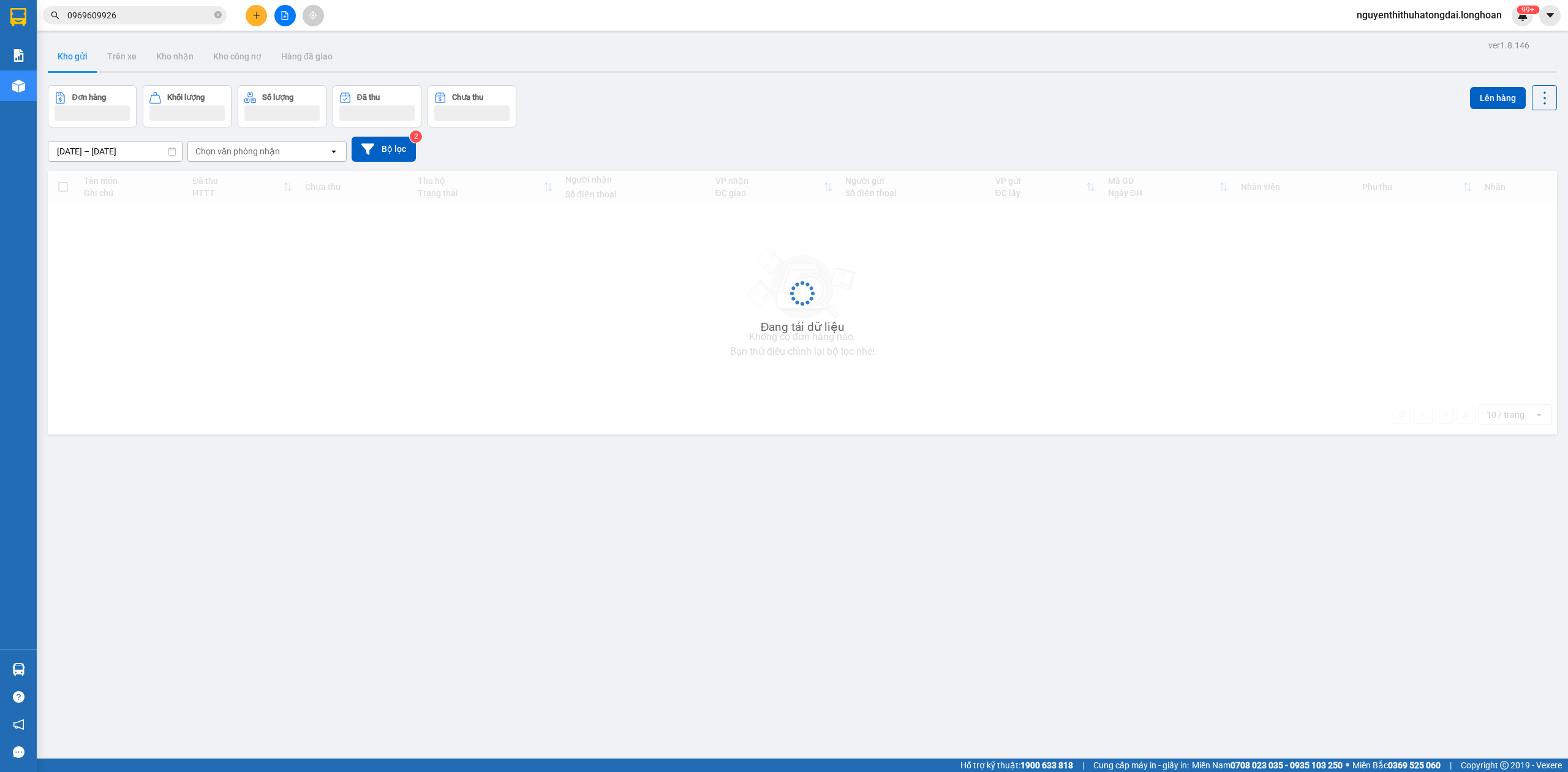
click at [151, 15] on input "0969609926" at bounding box center [139, 16] width 145 height 14
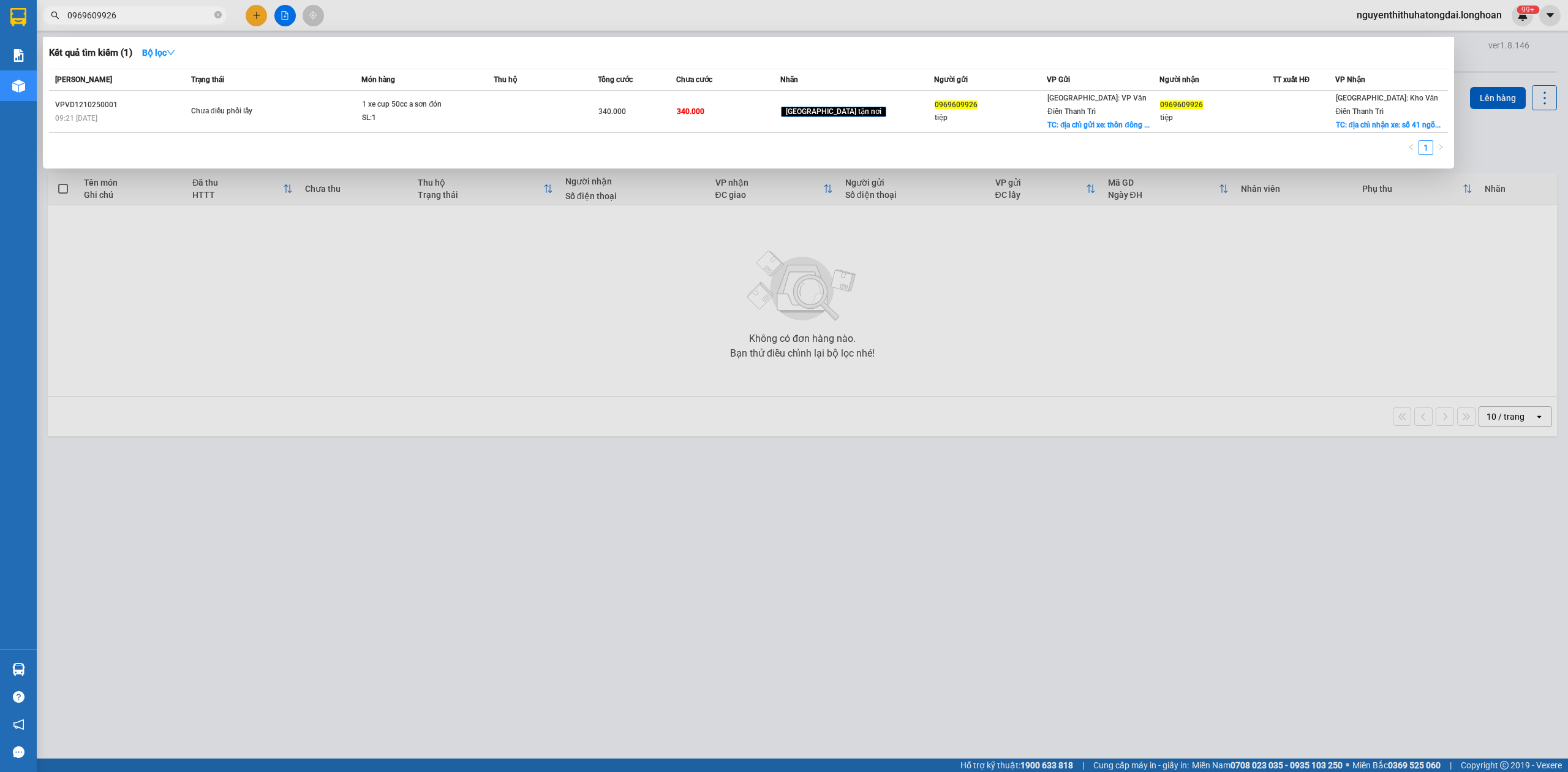
click at [151, 15] on input "0969609926" at bounding box center [139, 16] width 145 height 14
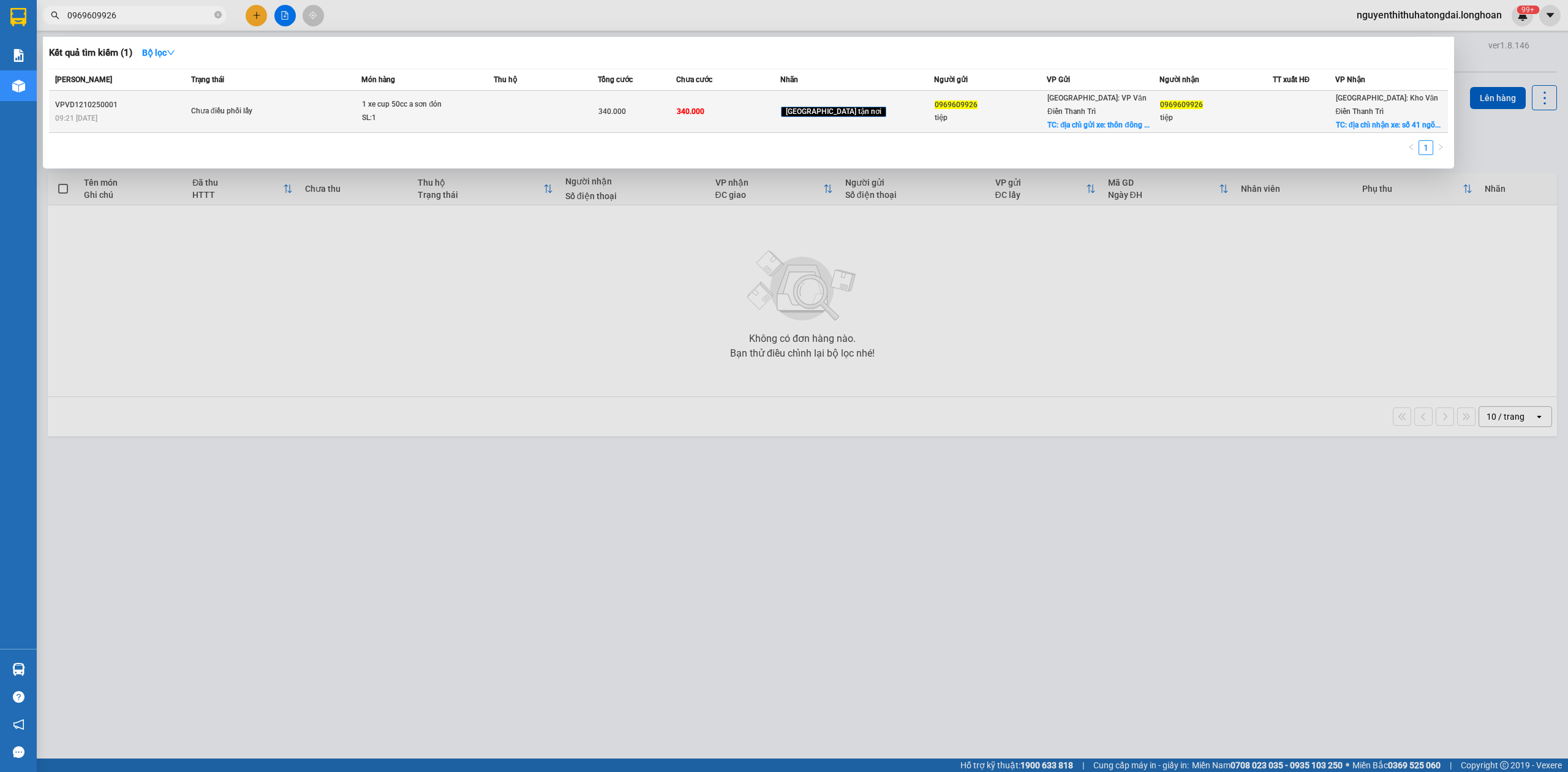
click at [547, 110] on td at bounding box center [546, 111] width 105 height 42
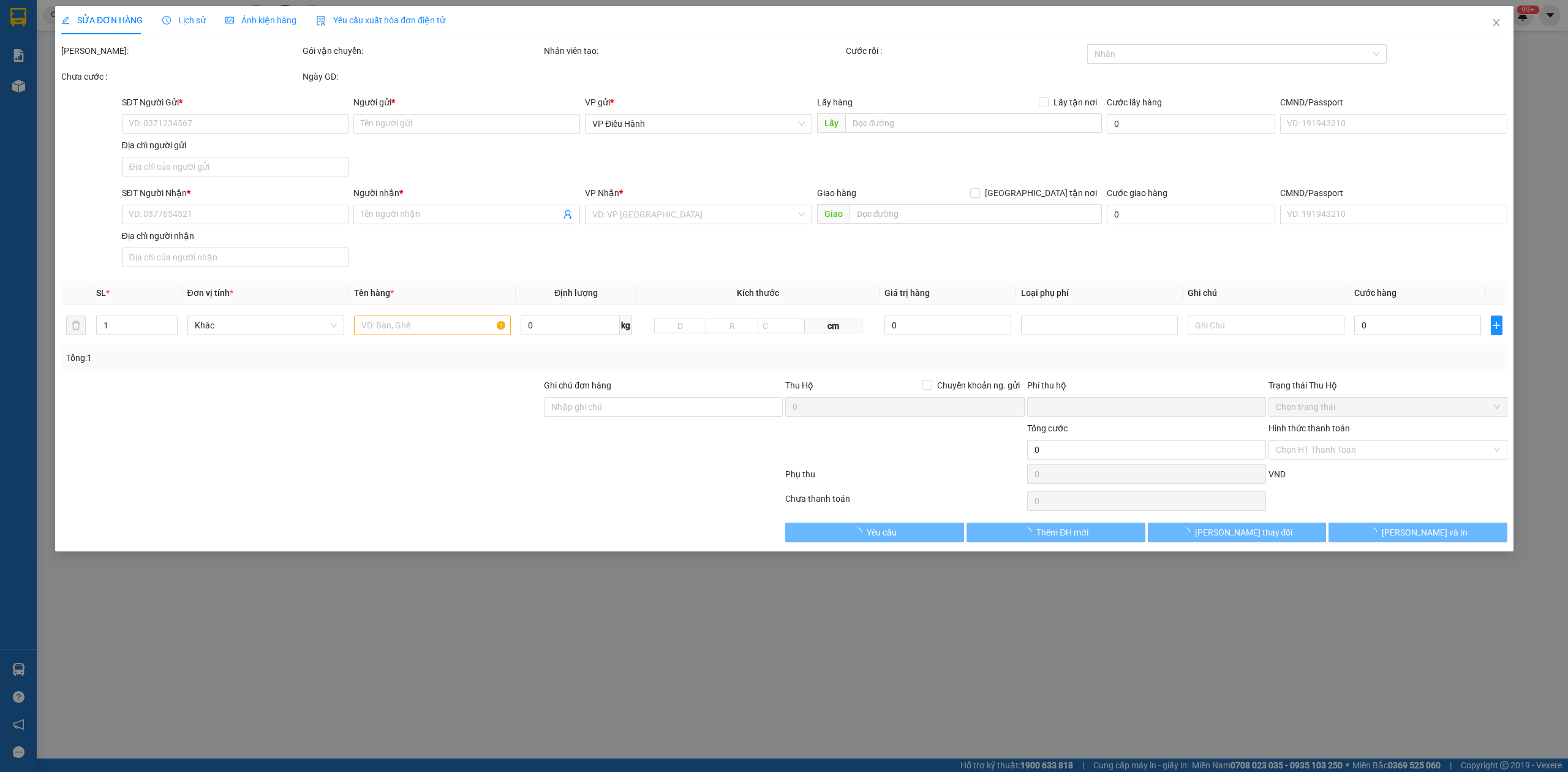
type input "0969609926"
type input "tiệp"
checkbox input "true"
type input "địa chỉ gửi xe: thôn [GEOGRAPHIC_DATA] - xã [GEOGRAPHIC_DATA] - huyện [GEOGRAPH…"
type input "0969609926"
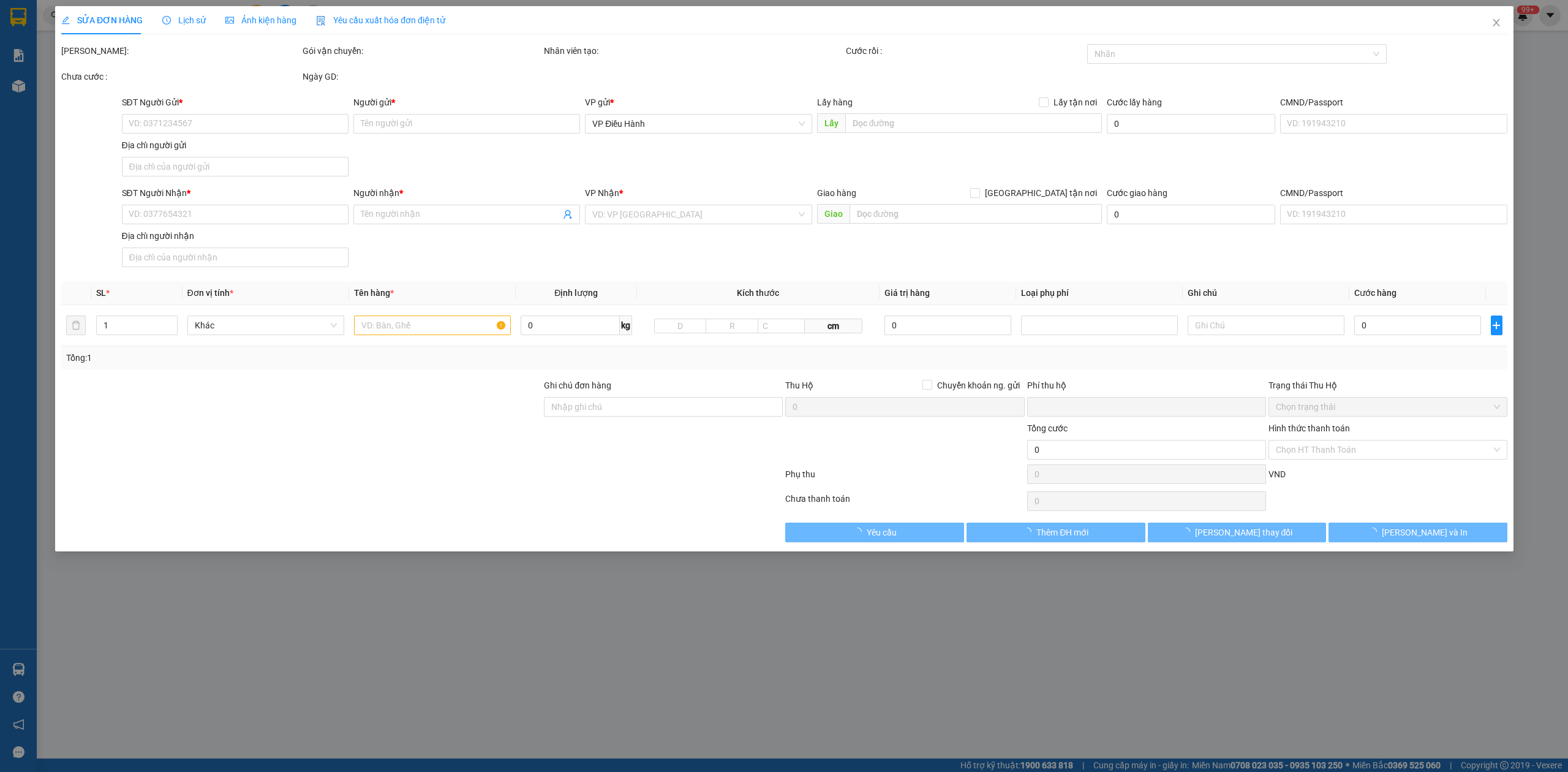
type input "tiệp"
checkbox input "true"
type input "địa chỉ nhận xe: số 41 ngõ 61 vạn phúc - [GEOGRAPHIC_DATA] - [GEOGRAPHIC_DATA]"
type input "0"
type input "340.000"
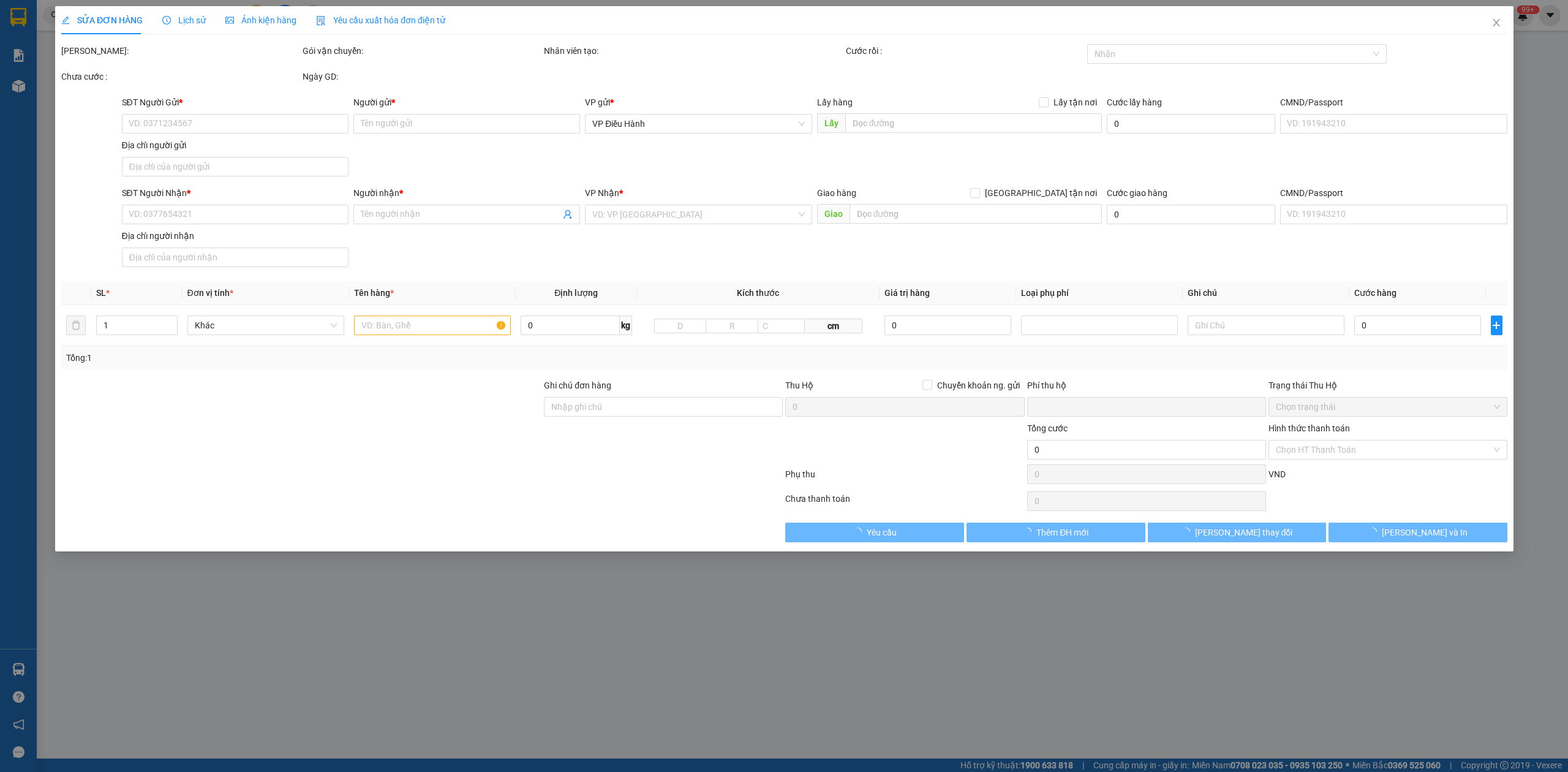
type input "340.000"
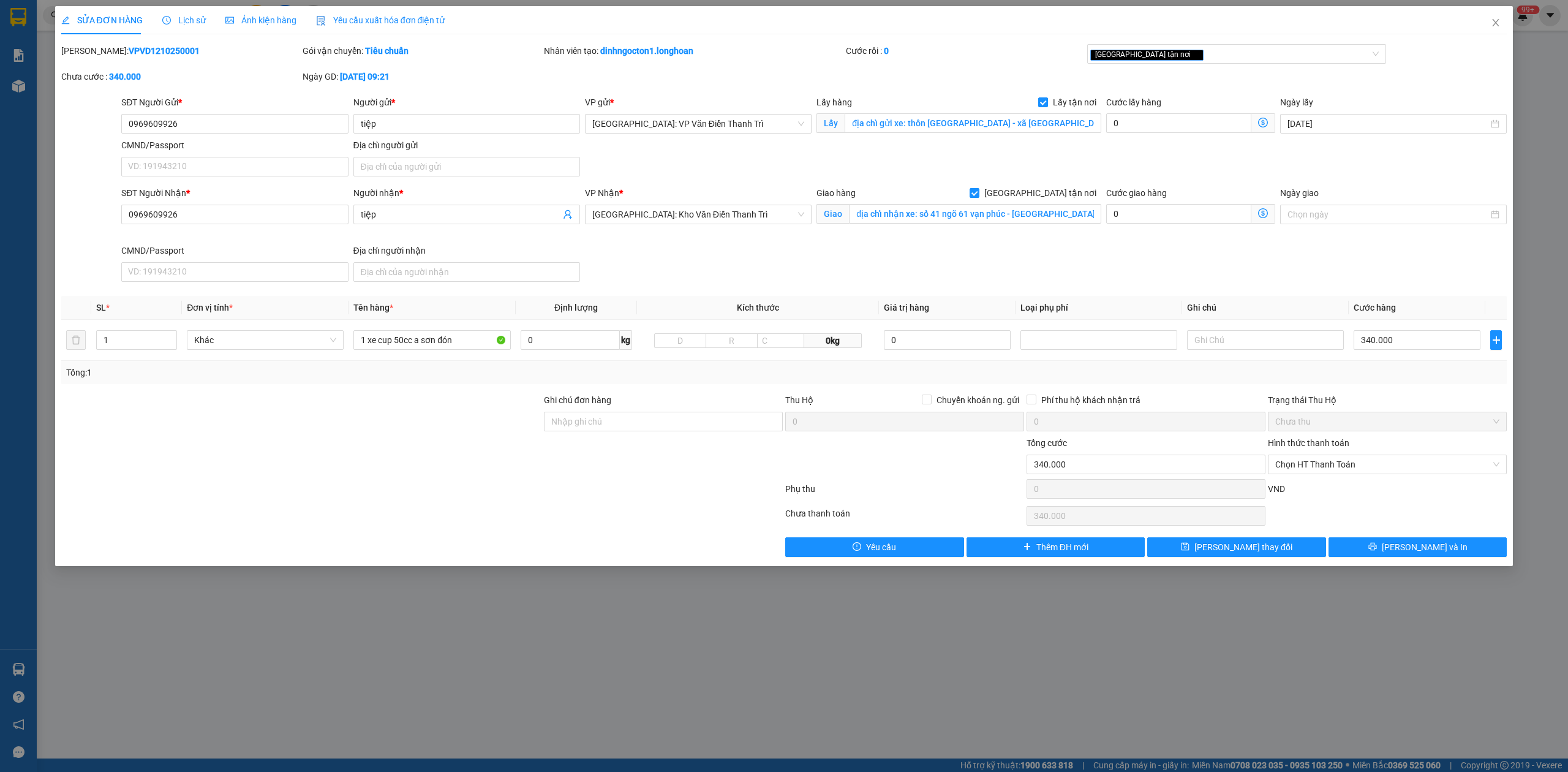
click at [182, 25] on span "Lịch sử" at bounding box center [184, 21] width 43 height 10
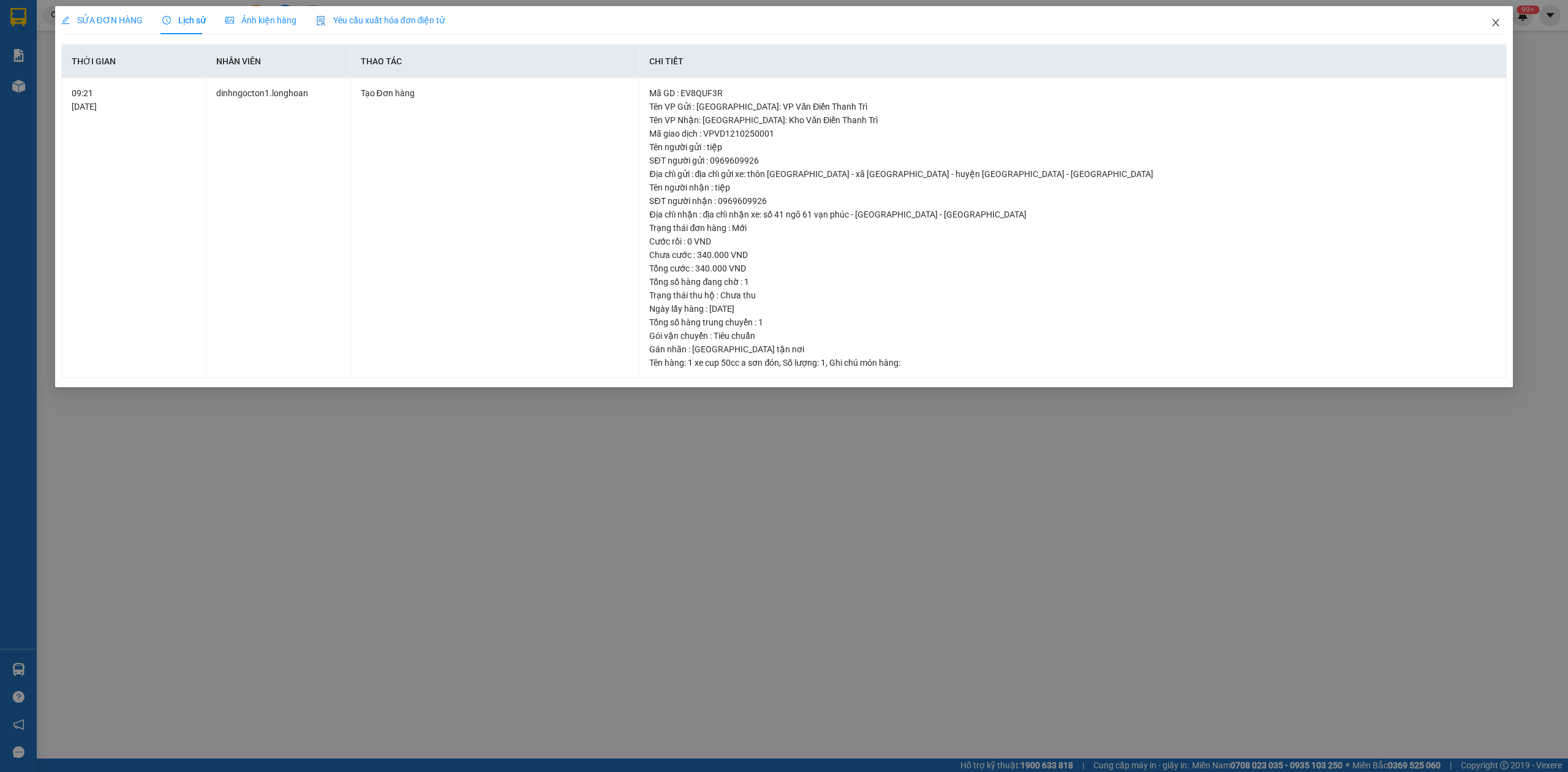
click at [1509, 30] on span "Close" at bounding box center [1496, 23] width 35 height 35
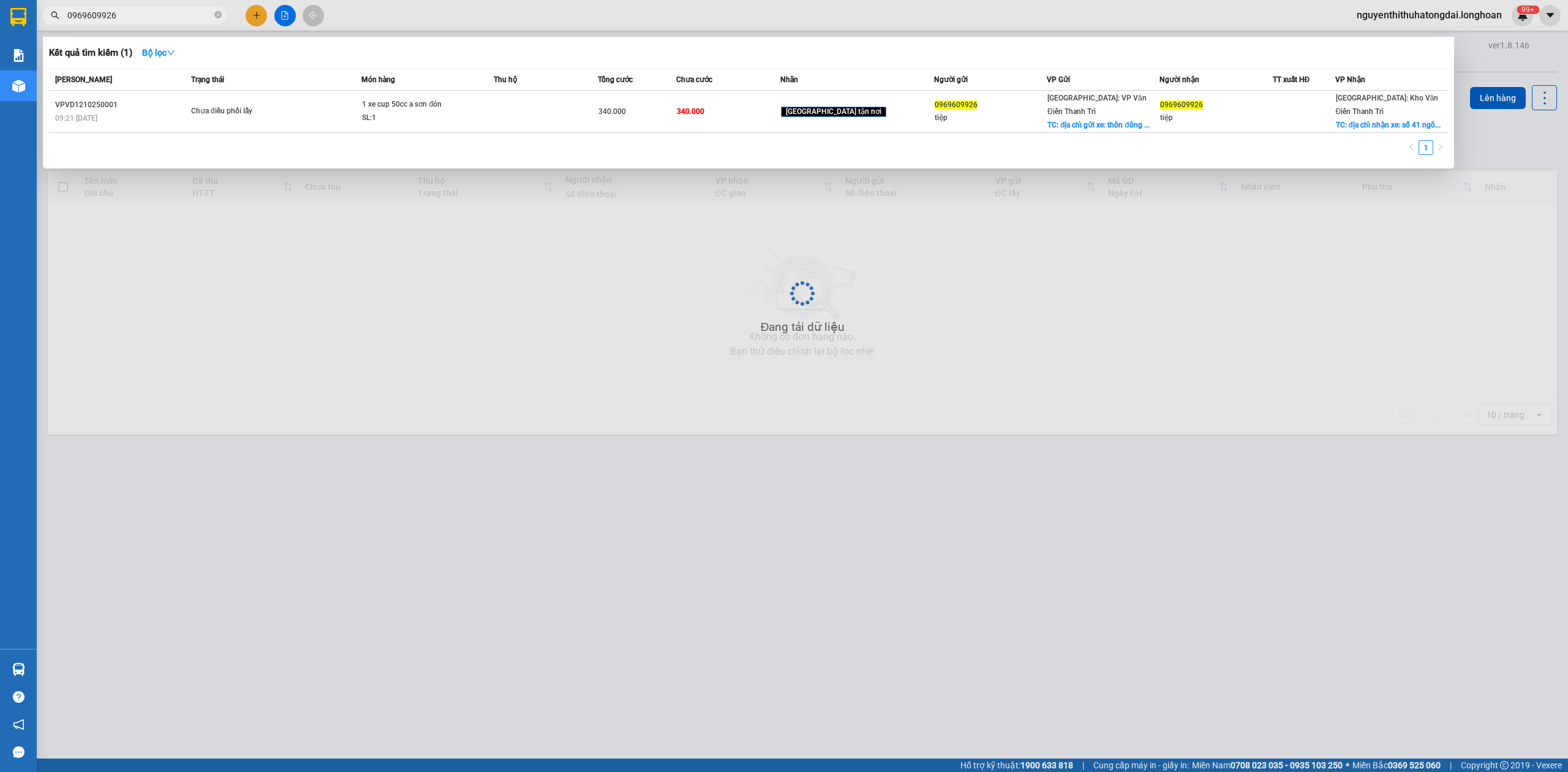
click at [156, 15] on input "0969609926" at bounding box center [139, 16] width 145 height 14
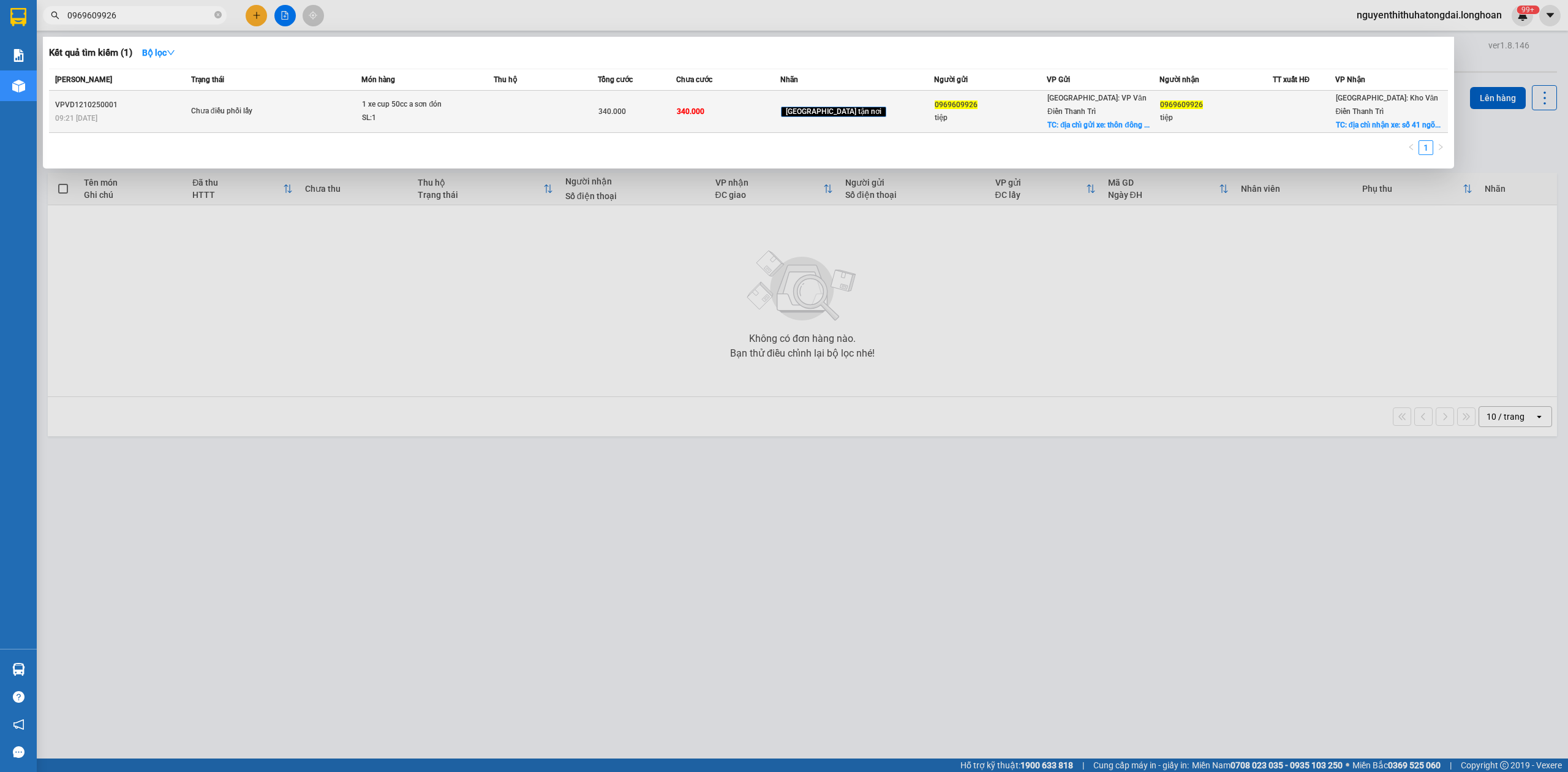
click at [480, 98] on span "1 xe cup 50cc a sơn đón SL: 1" at bounding box center [427, 110] width 130 height 27
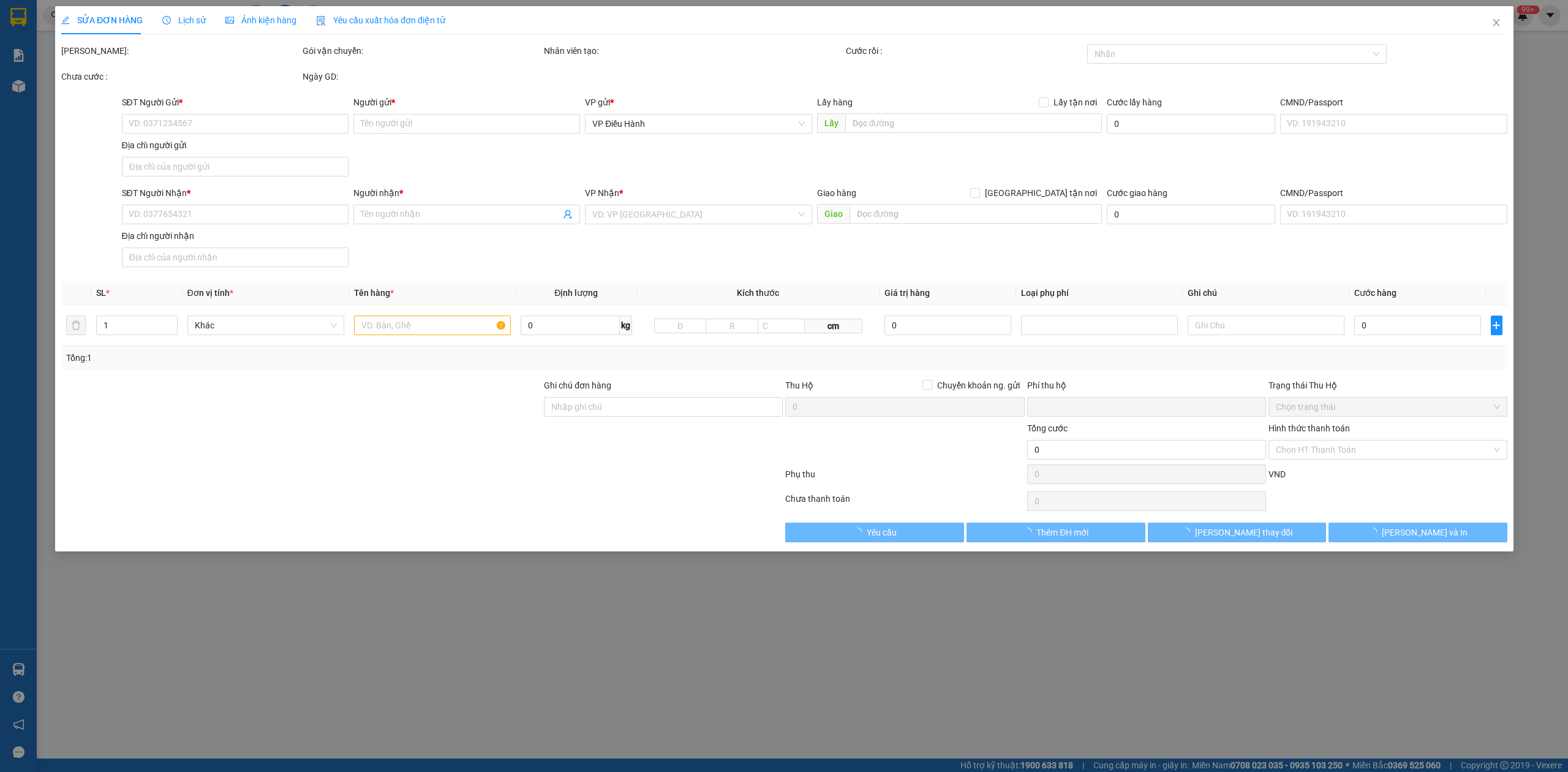
type input "0969609926"
type input "tiệp"
checkbox input "true"
type input "địa chỉ gửi xe: thôn [GEOGRAPHIC_DATA] - xã [GEOGRAPHIC_DATA] - huyện [GEOGRAPH…"
type input "0969609926"
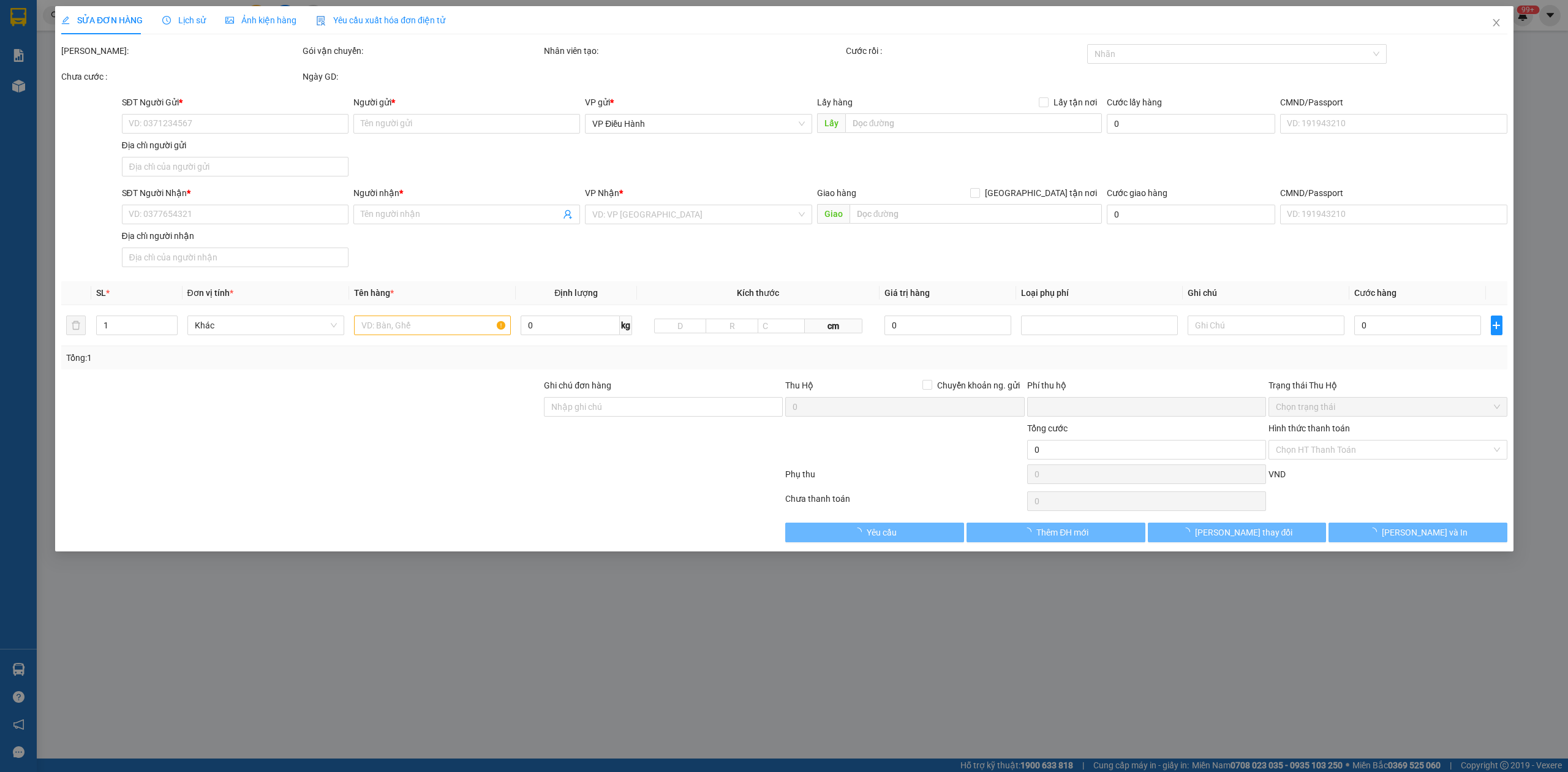
type input "tiệp"
checkbox input "true"
type input "địa chỉ nhận xe: số 41 ngõ 61 vạn phúc - [GEOGRAPHIC_DATA] - [GEOGRAPHIC_DATA]"
type input "0"
type input "340.000"
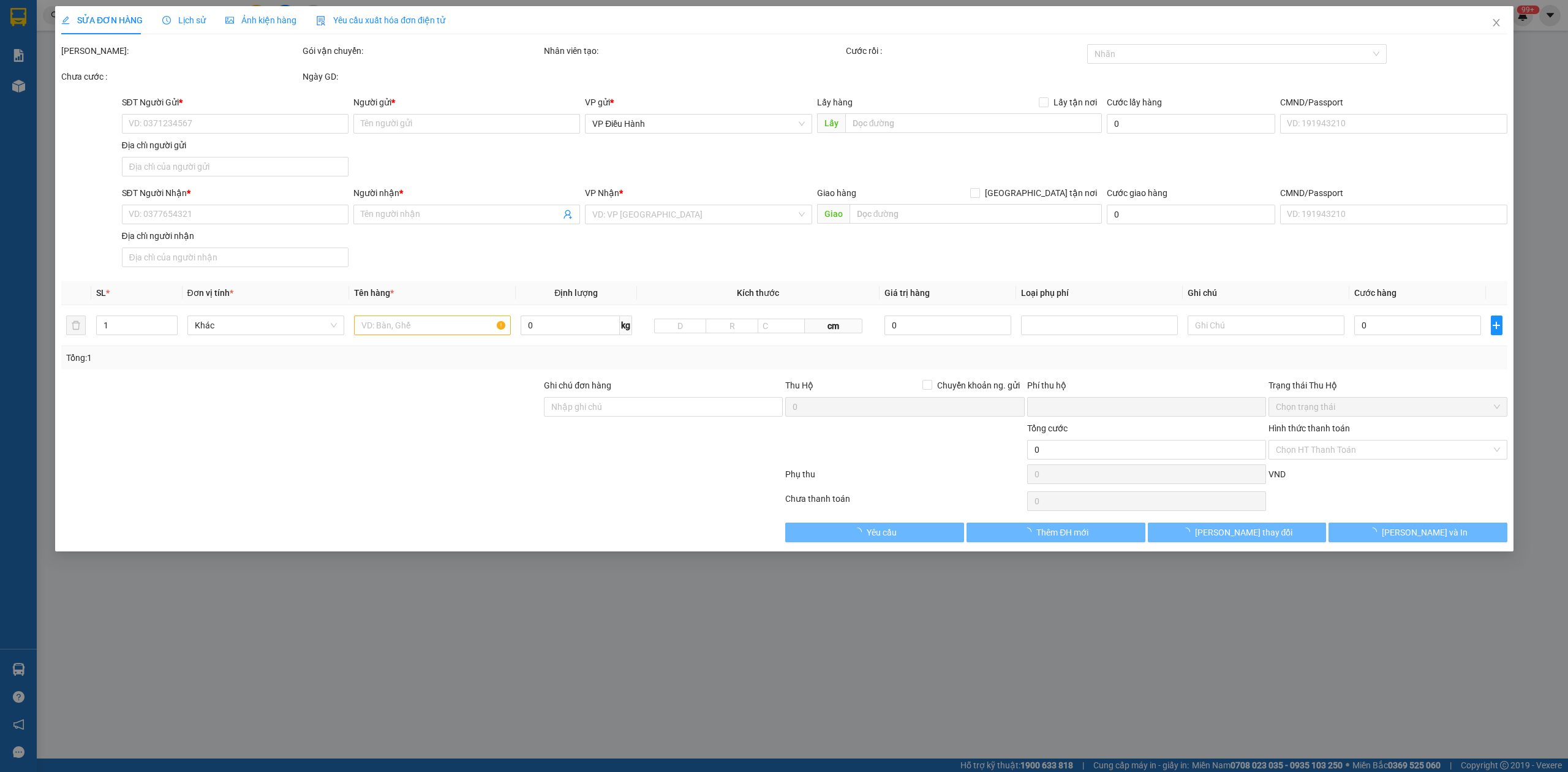
type input "340.000"
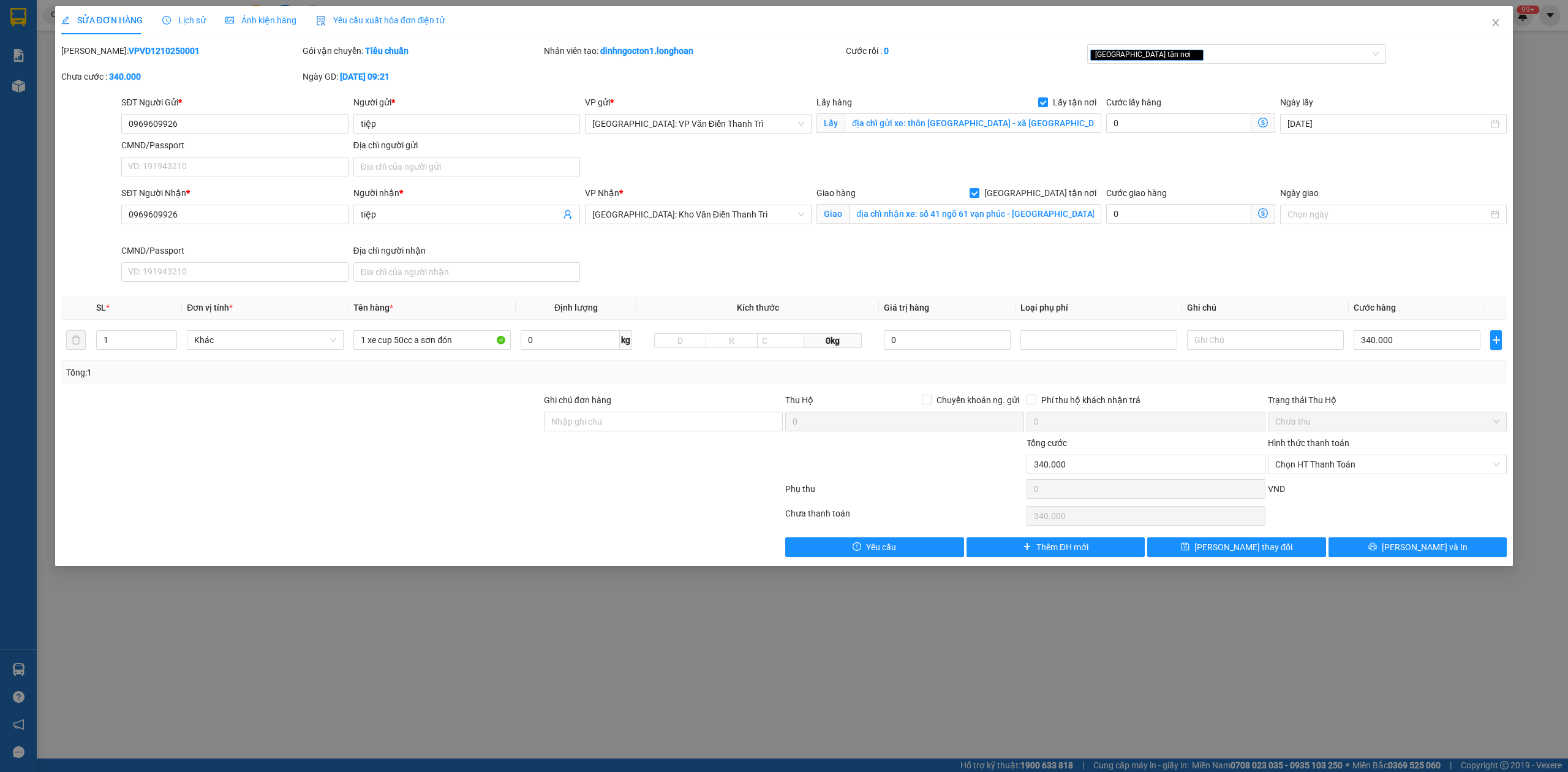
click at [196, 27] on div "Lịch sử" at bounding box center [184, 20] width 43 height 29
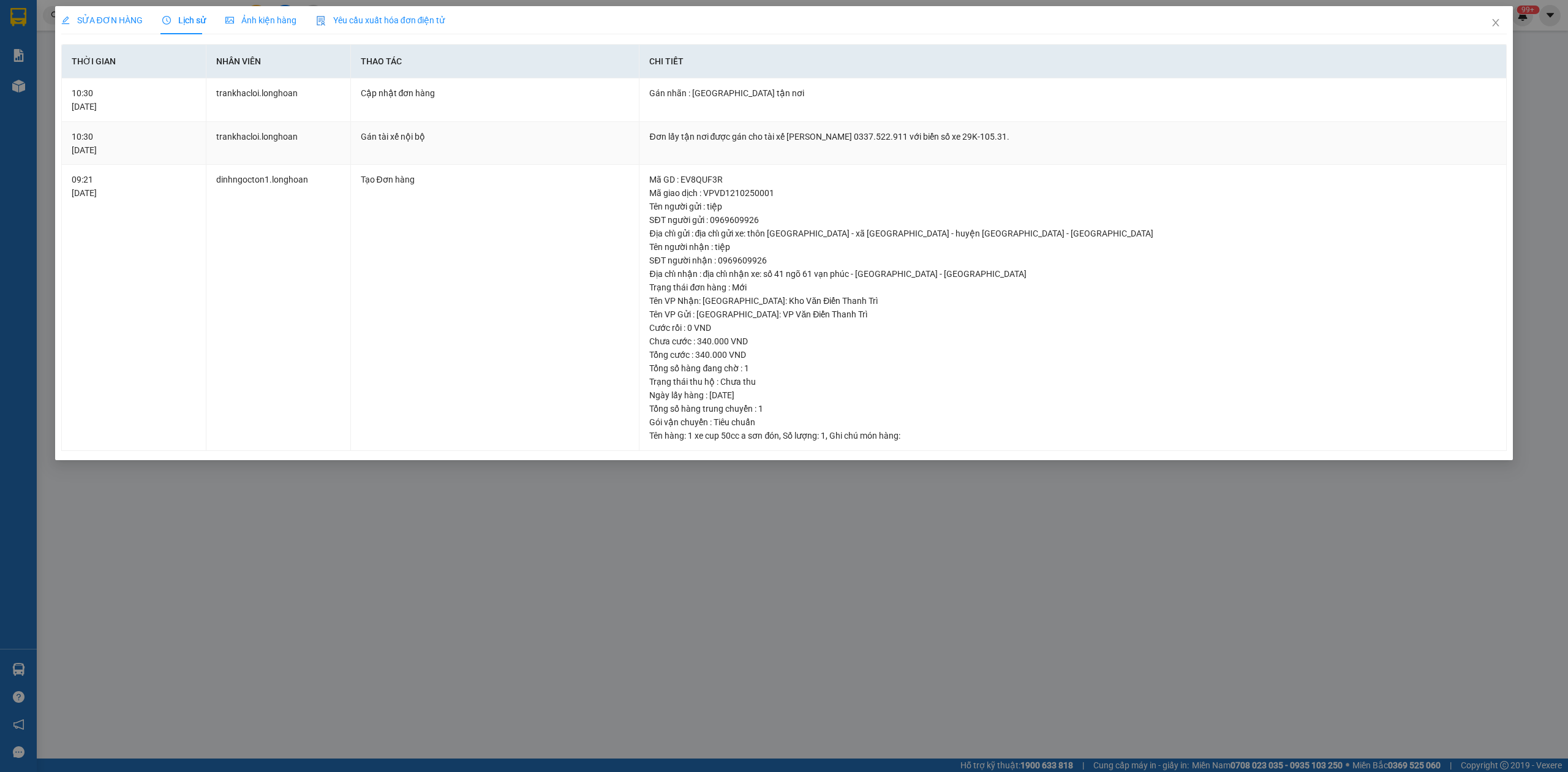
drag, startPoint x: 761, startPoint y: 135, endPoint x: 1034, endPoint y: 158, distance: 274.0
click at [1034, 158] on td "Đơn lấy tận nơi được gán cho tài xế [PERSON_NAME] 0337.522.911 với biển số xe 2…" at bounding box center [1074, 144] width 868 height 43
copy div "tài xế [PERSON_NAME] 0337.522.911 với biển số xe 29K-105.31."
